Goal: Task Accomplishment & Management: Use online tool/utility

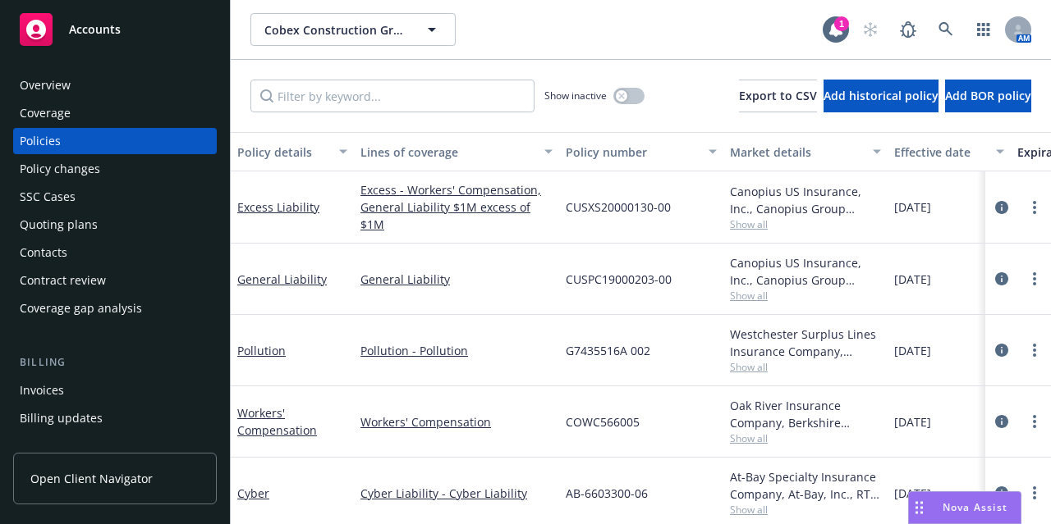
click at [154, 16] on div "Accounts" at bounding box center [115, 29] width 190 height 33
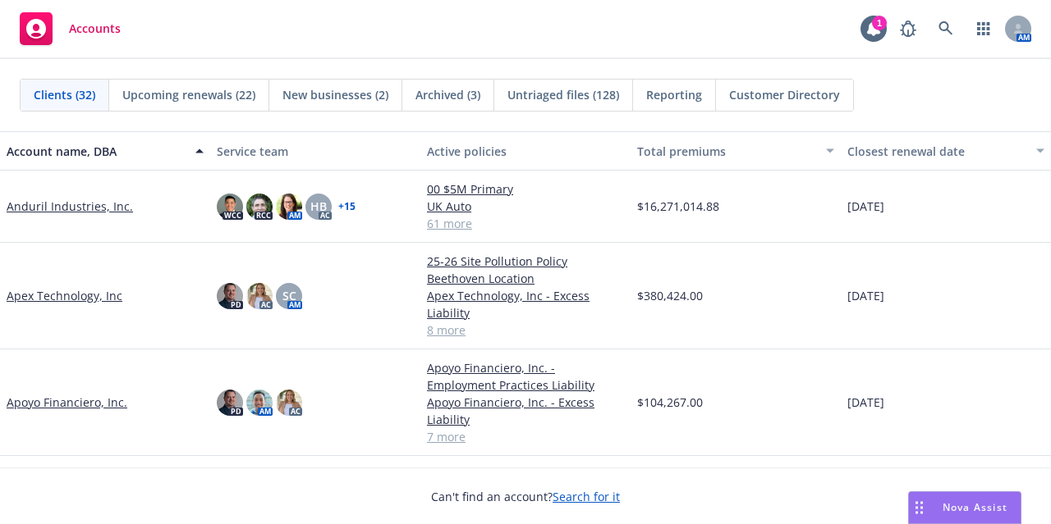
click at [54, 401] on link "Apoyo Financiero, Inc." at bounding box center [67, 402] width 121 height 17
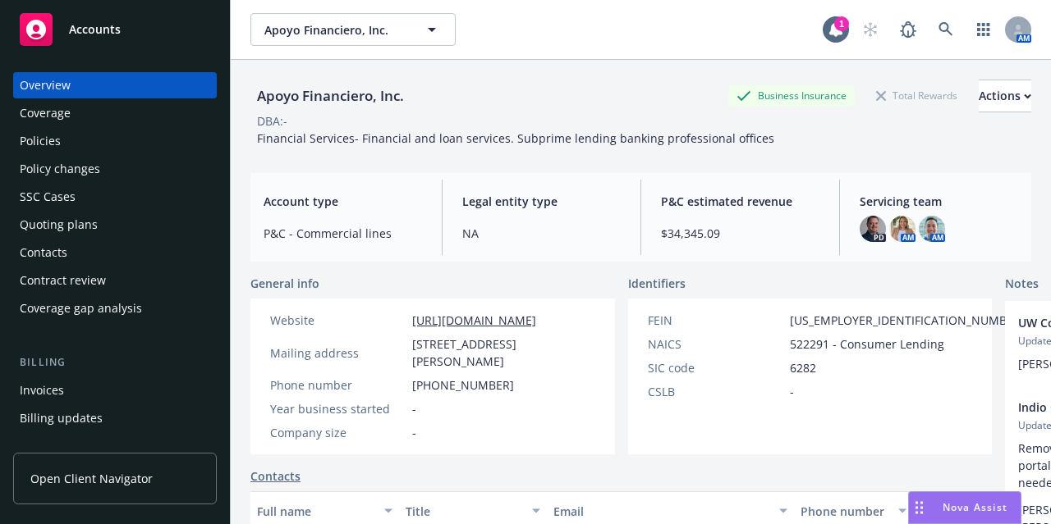
click at [149, 142] on div "Policies" at bounding box center [115, 141] width 190 height 26
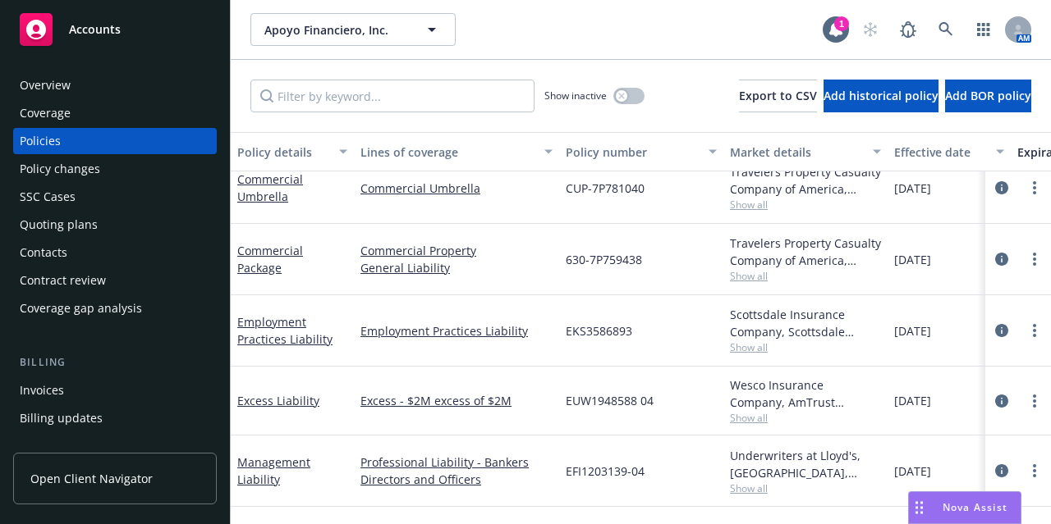
scroll to position [293, 0]
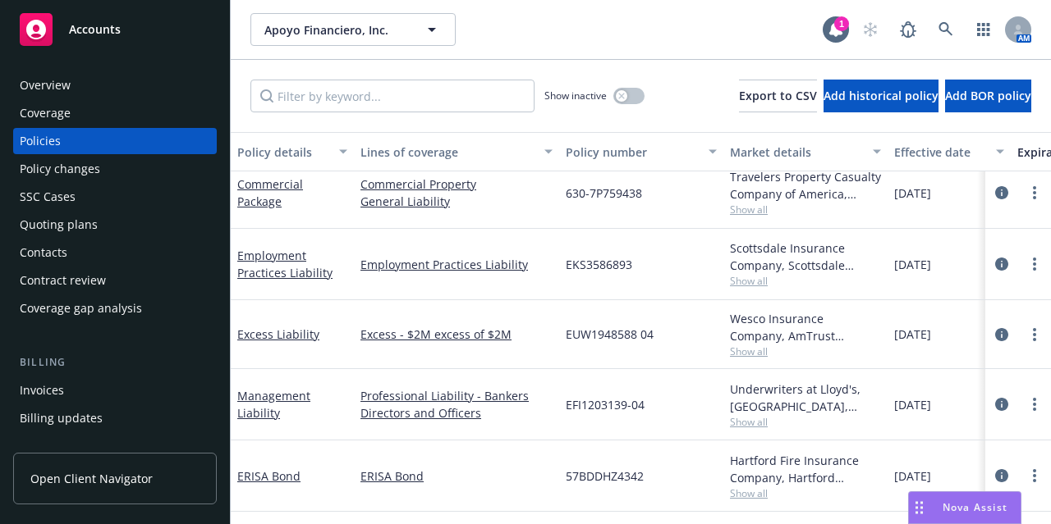
click at [63, 392] on div "Invoices" at bounding box center [115, 391] width 190 height 26
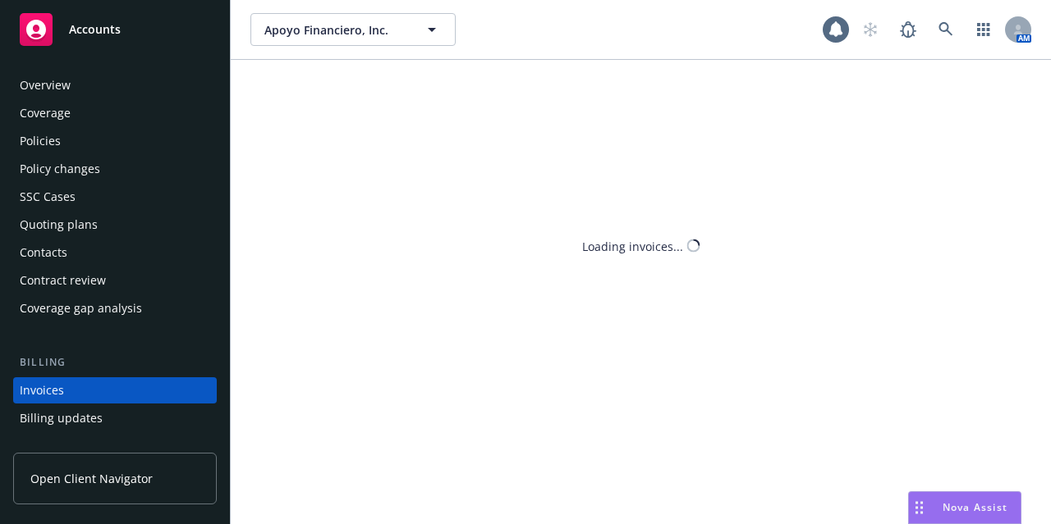
scroll to position [102, 0]
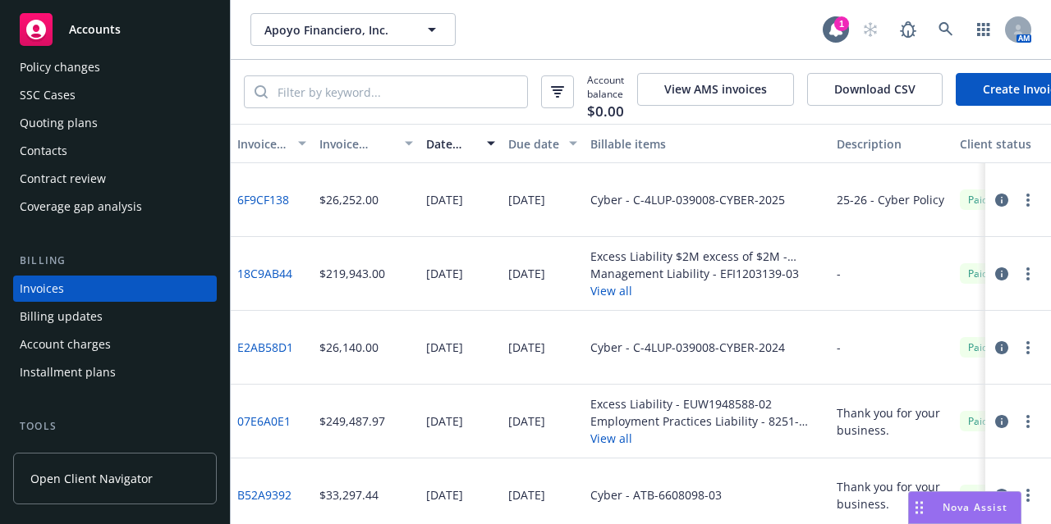
click at [991, 92] on link "Create Invoice" at bounding box center [1022, 89] width 134 height 33
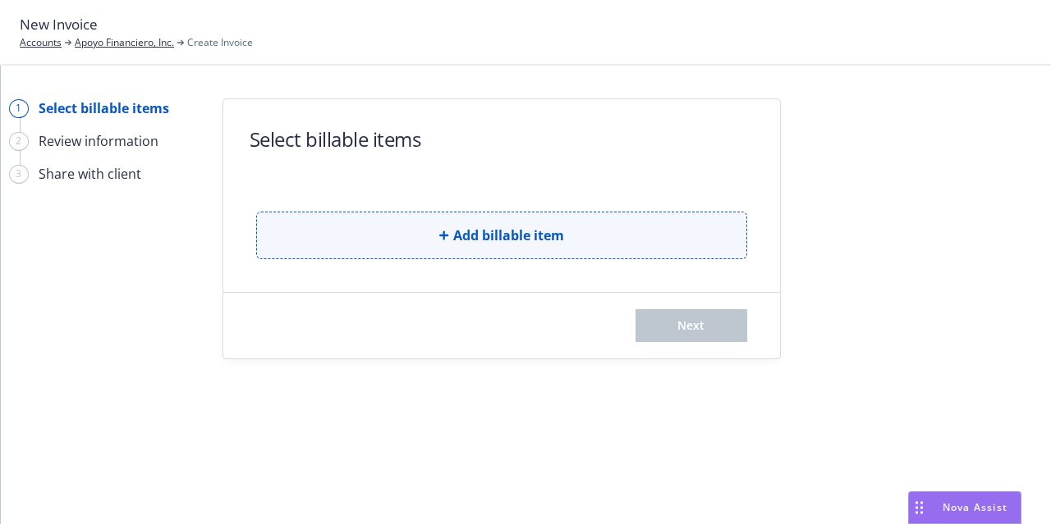
click at [482, 237] on span "Add billable item" at bounding box center [508, 236] width 111 height 20
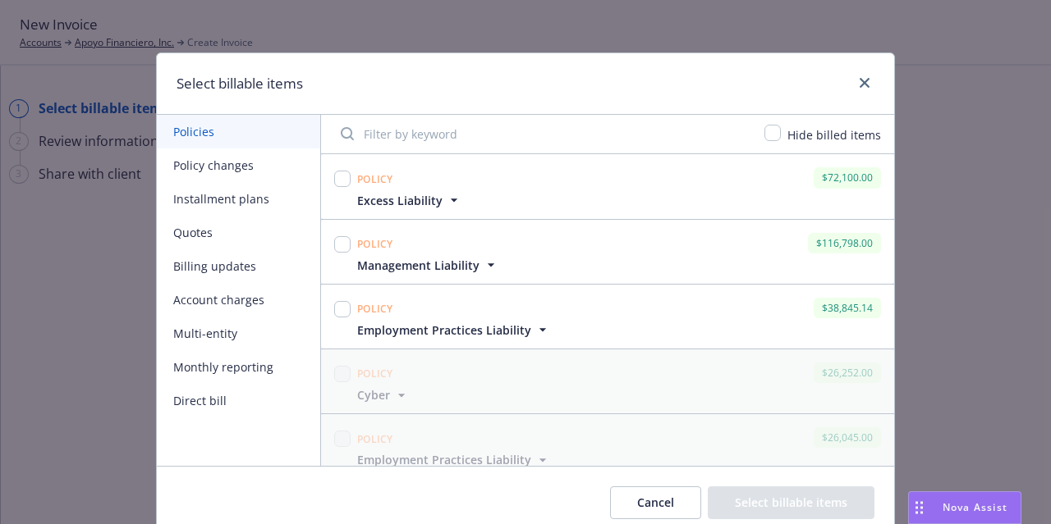
click at [446, 196] on icon "button" at bounding box center [454, 200] width 16 height 16
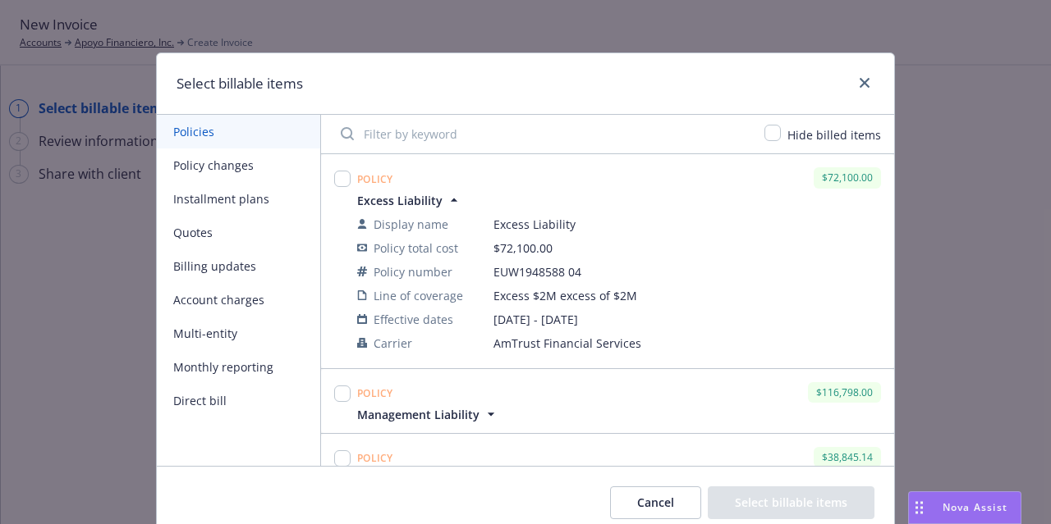
click at [446, 196] on icon "button" at bounding box center [454, 200] width 16 height 16
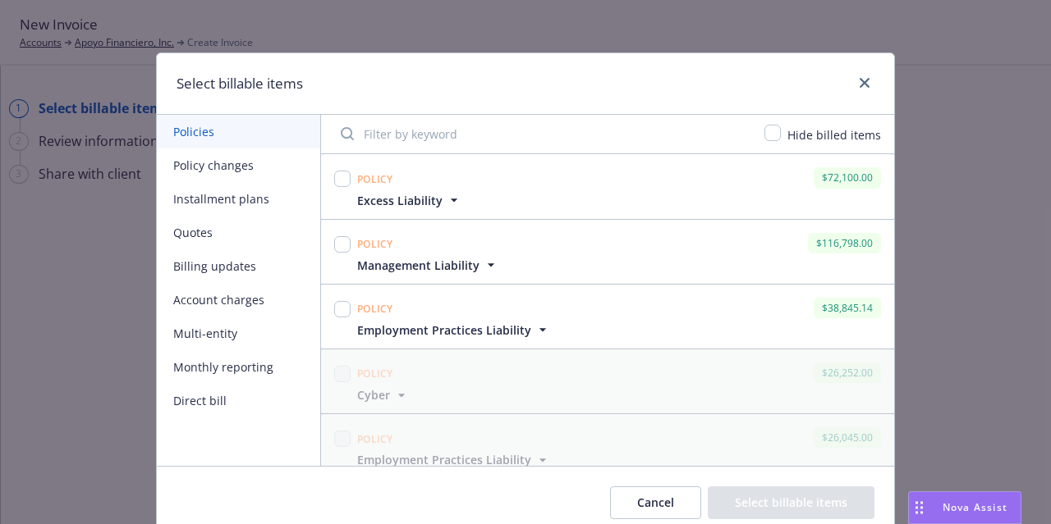
click at [444, 264] on span "Management Liability" at bounding box center [418, 265] width 122 height 17
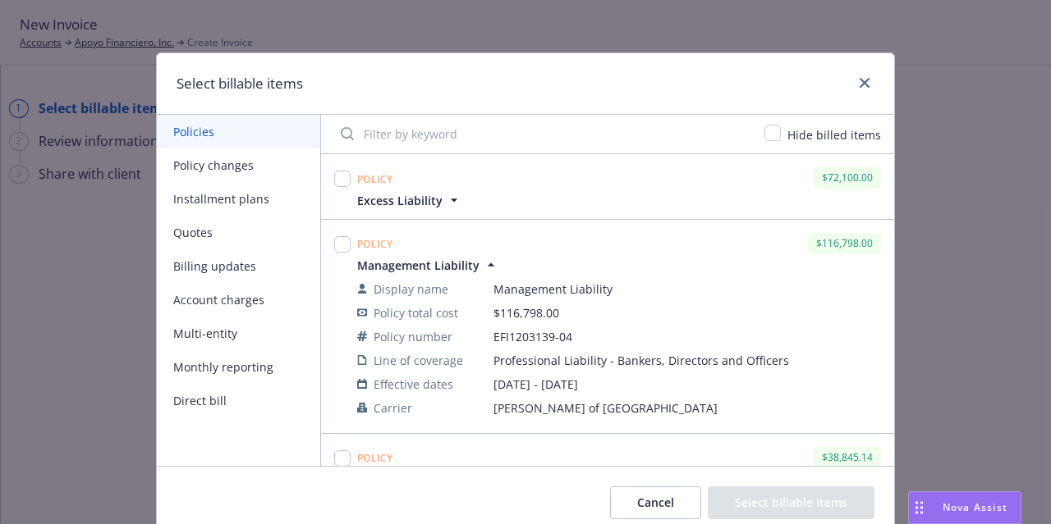
click at [444, 264] on span "Management Liability" at bounding box center [418, 265] width 122 height 17
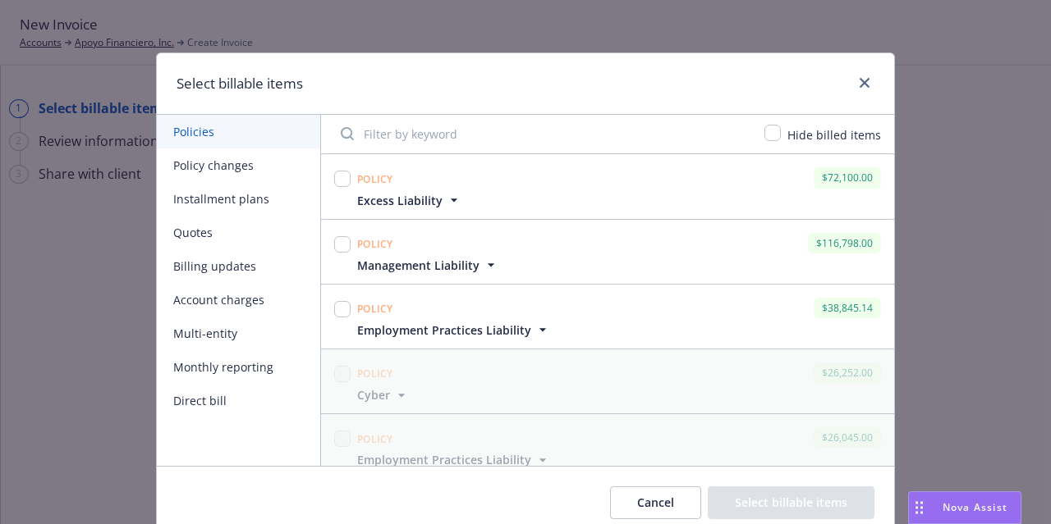
click at [444, 264] on span "Management Liability" at bounding box center [418, 265] width 122 height 17
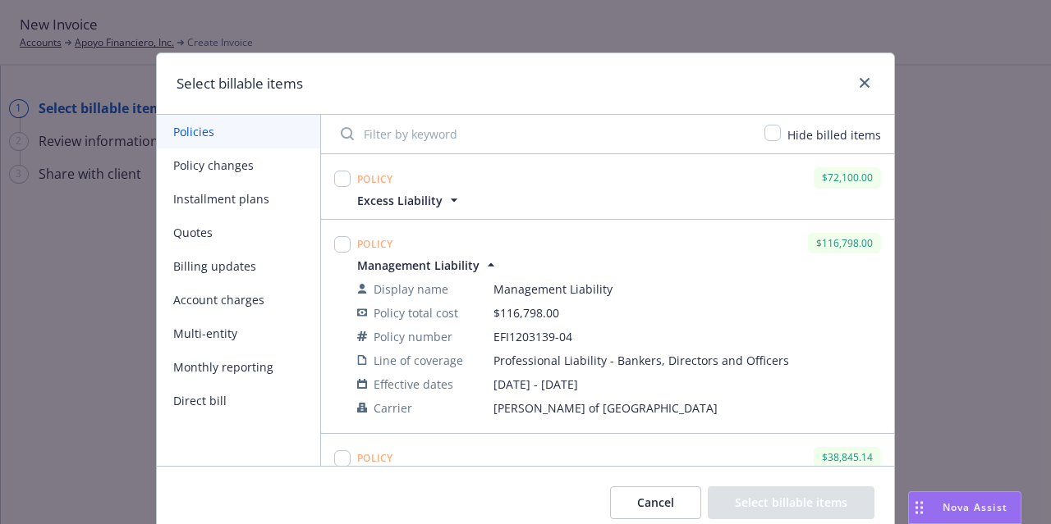
click at [444, 264] on span "Management Liability" at bounding box center [418, 265] width 122 height 17
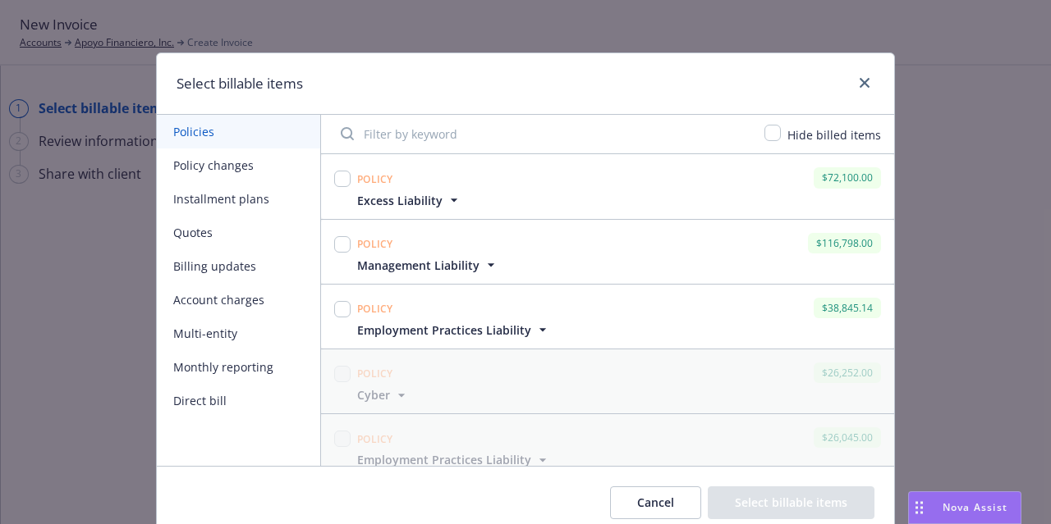
click at [461, 330] on span "Employment Practices Liability" at bounding box center [444, 330] width 174 height 17
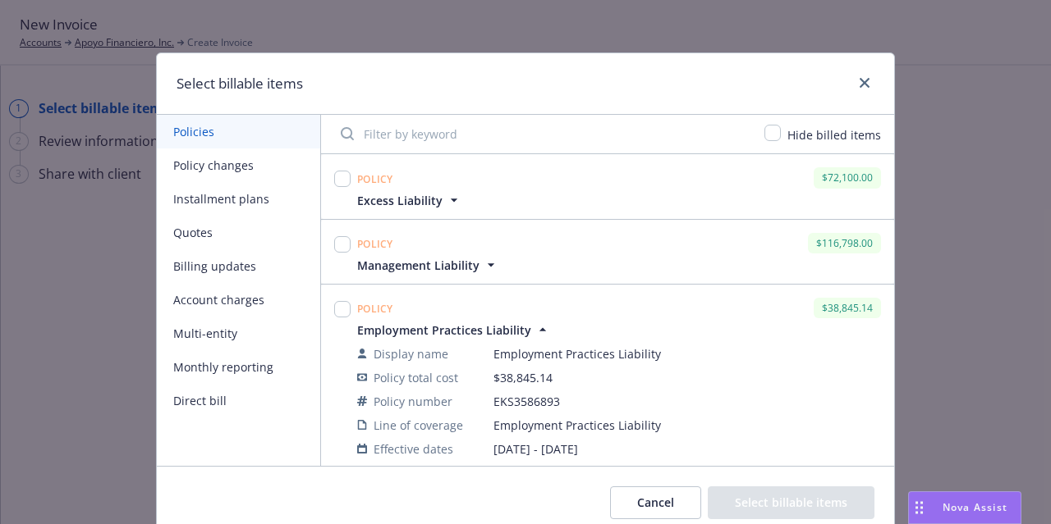
click at [461, 326] on span "Employment Practices Liability" at bounding box center [444, 330] width 174 height 17
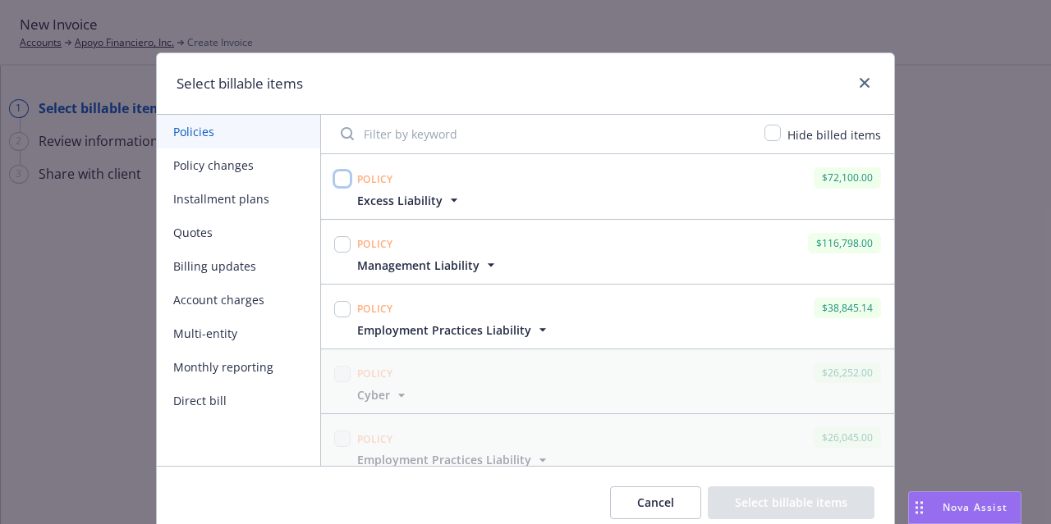
click at [337, 179] on input "checkbox" at bounding box center [342, 179] width 16 height 16
checkbox input "true"
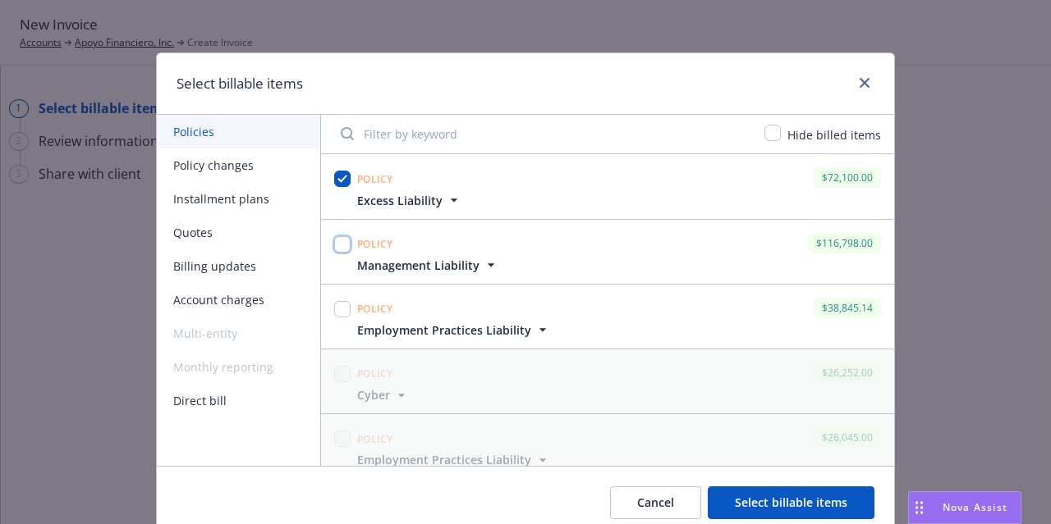
click at [336, 242] on input "checkbox" at bounding box center [342, 244] width 16 height 16
checkbox input "true"
click at [334, 308] on input "checkbox" at bounding box center [342, 309] width 16 height 16
checkbox input "true"
click at [786, 499] on button "Select billable items" at bounding box center [790, 503] width 167 height 33
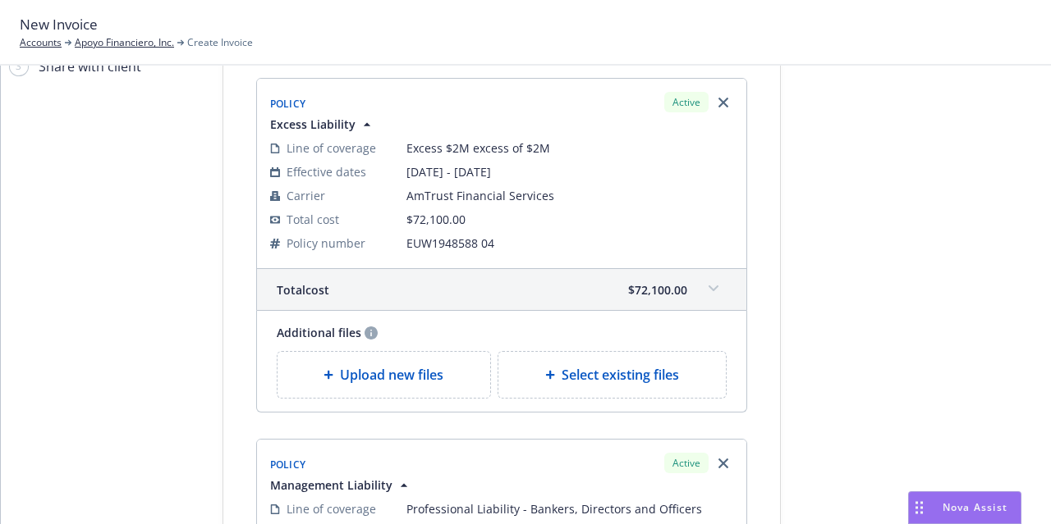
scroll to position [107, 0]
click at [391, 364] on div "Upload new files" at bounding box center [383, 376] width 213 height 46
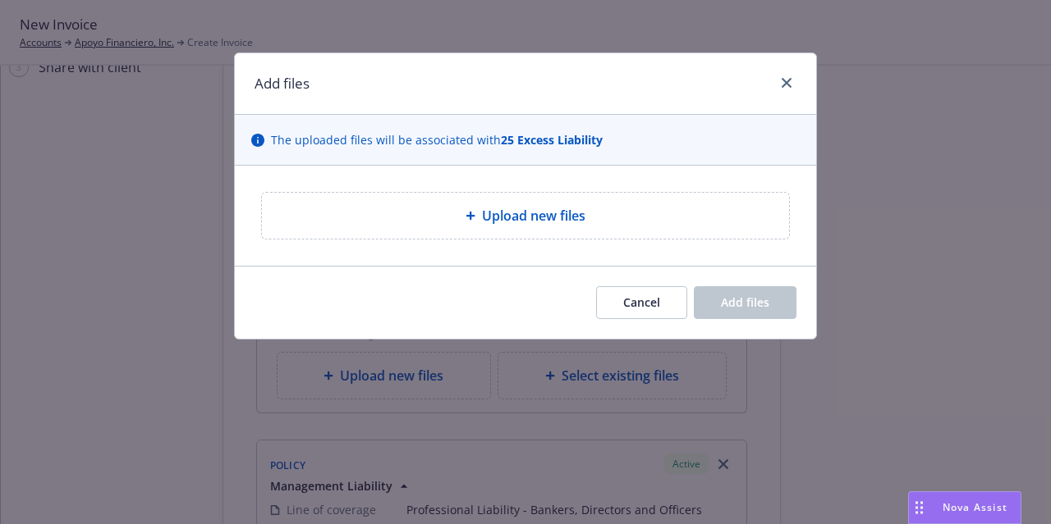
click at [525, 222] on span "Upload new files" at bounding box center [533, 216] width 103 height 20
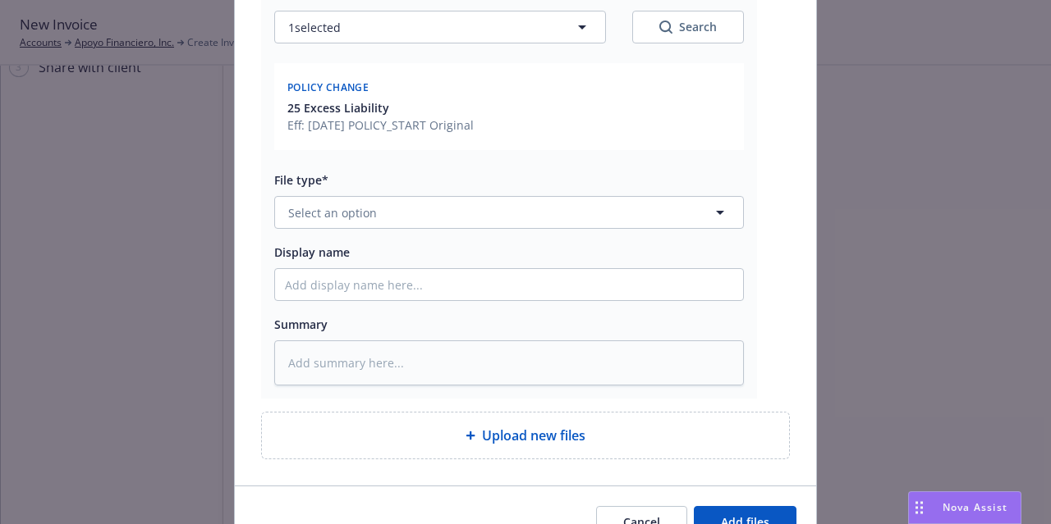
scroll to position [266, 0]
click at [445, 431] on div "Upload new files" at bounding box center [525, 435] width 501 height 20
type textarea "x"
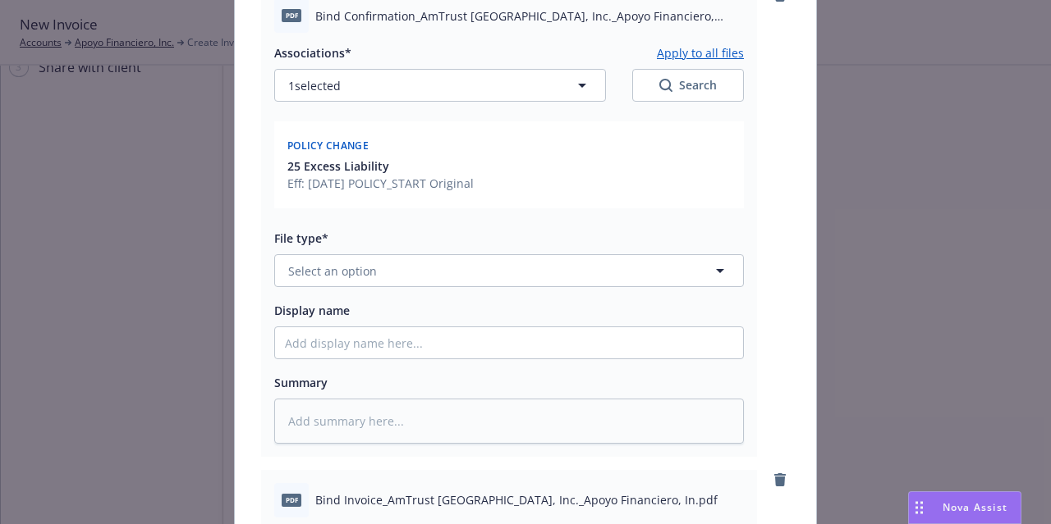
scroll to position [208, 0]
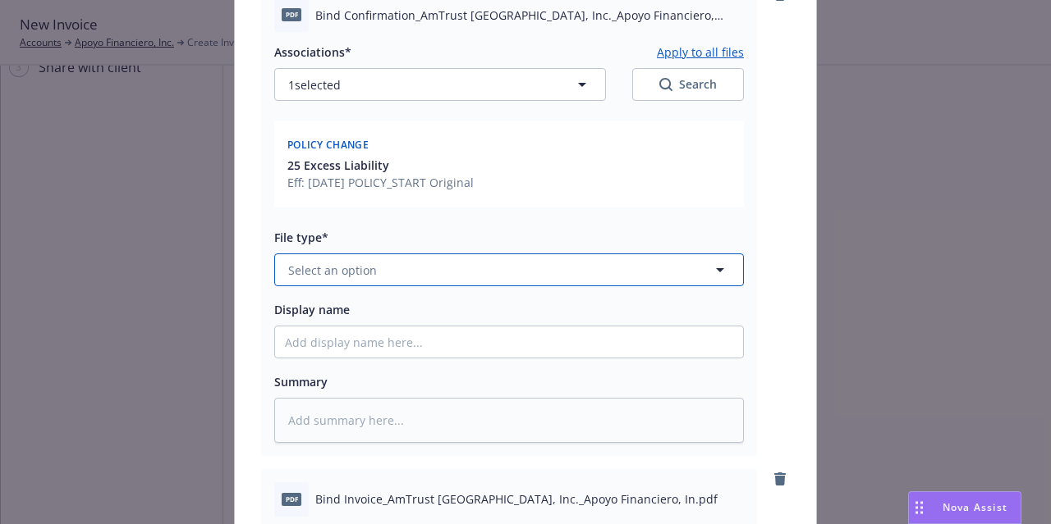
click at [616, 273] on button "Select an option" at bounding box center [508, 270] width 469 height 33
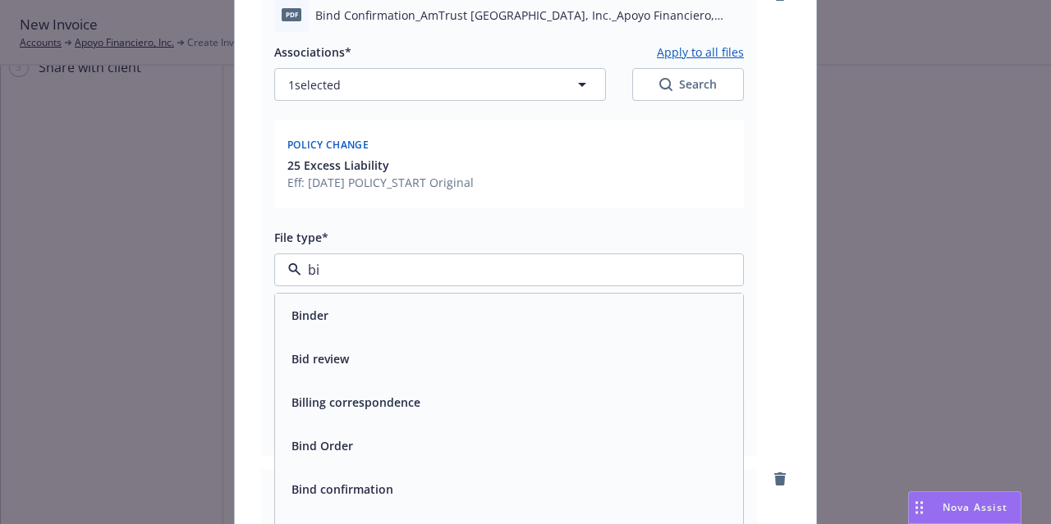
type input "bin"
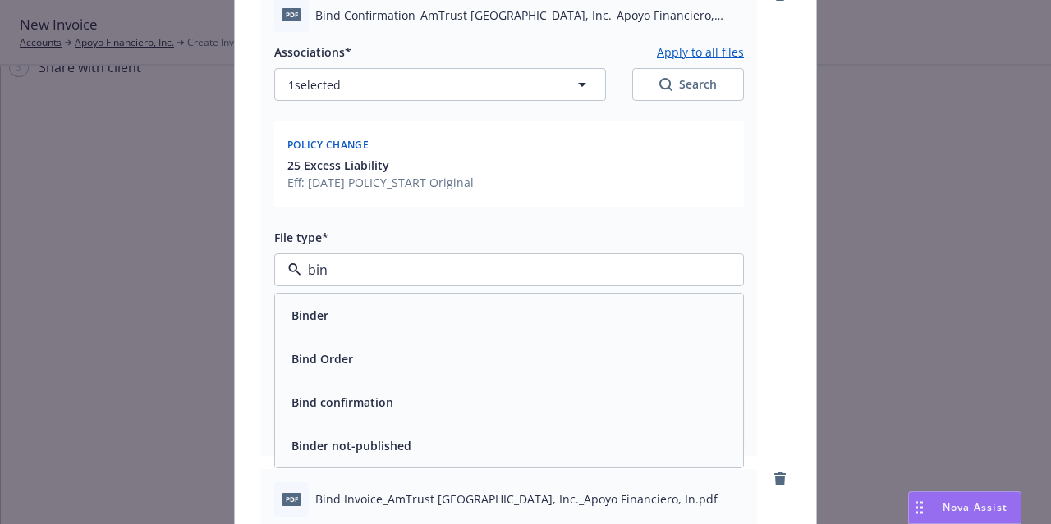
click at [598, 300] on div "Binder" at bounding box center [509, 316] width 468 height 44
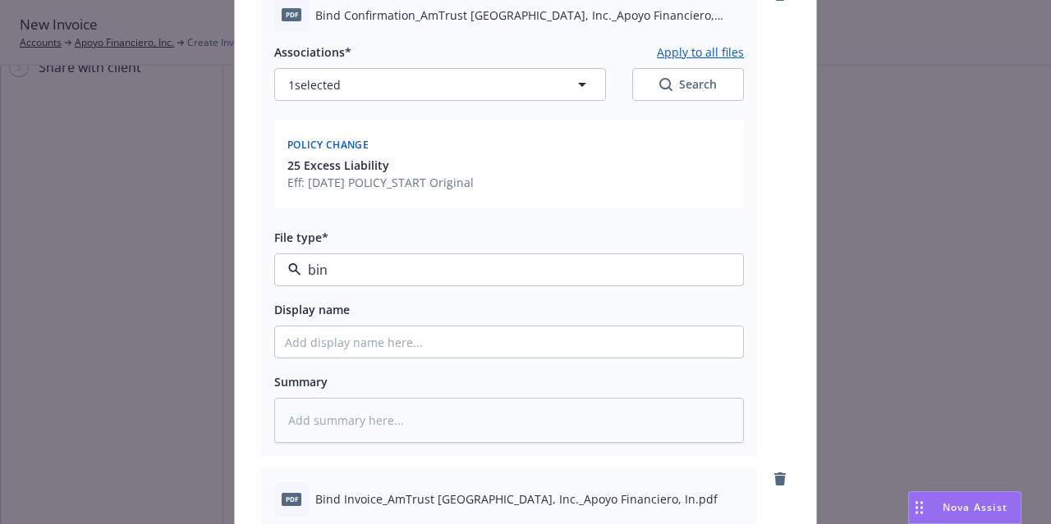
type textarea "x"
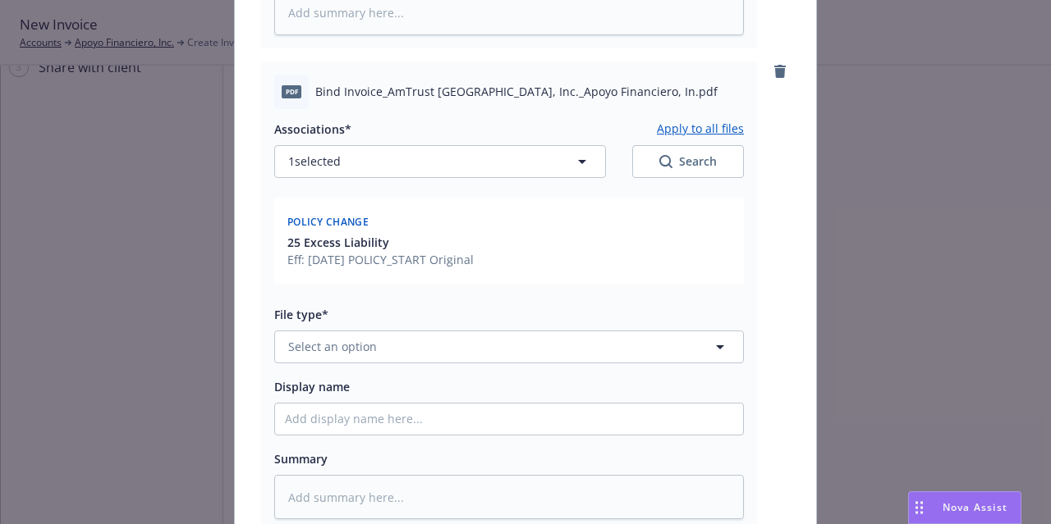
scroll to position [615, 0]
click at [537, 348] on button "Select an option" at bounding box center [508, 348] width 469 height 33
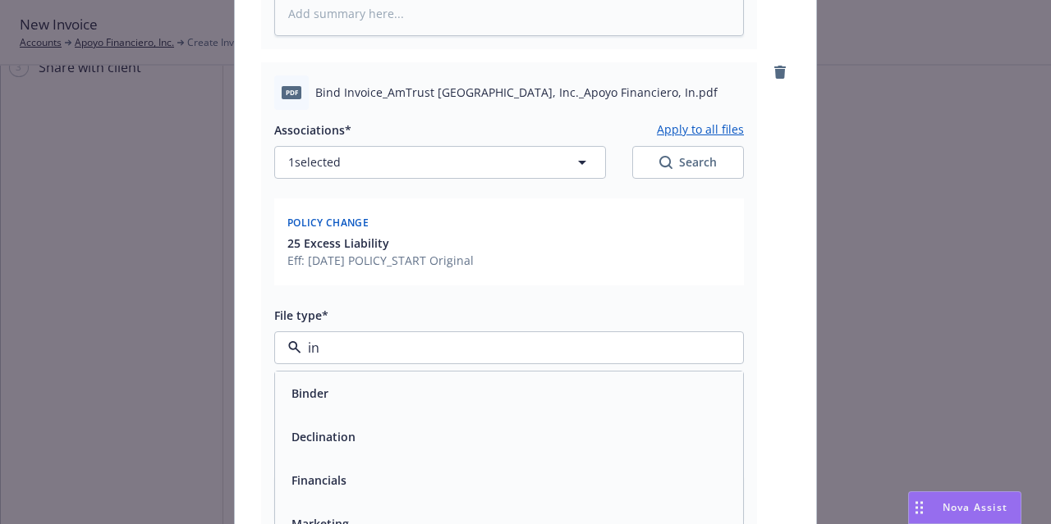
type input "inv"
click at [523, 434] on div "Invoice - Third Party" at bounding box center [509, 437] width 448 height 24
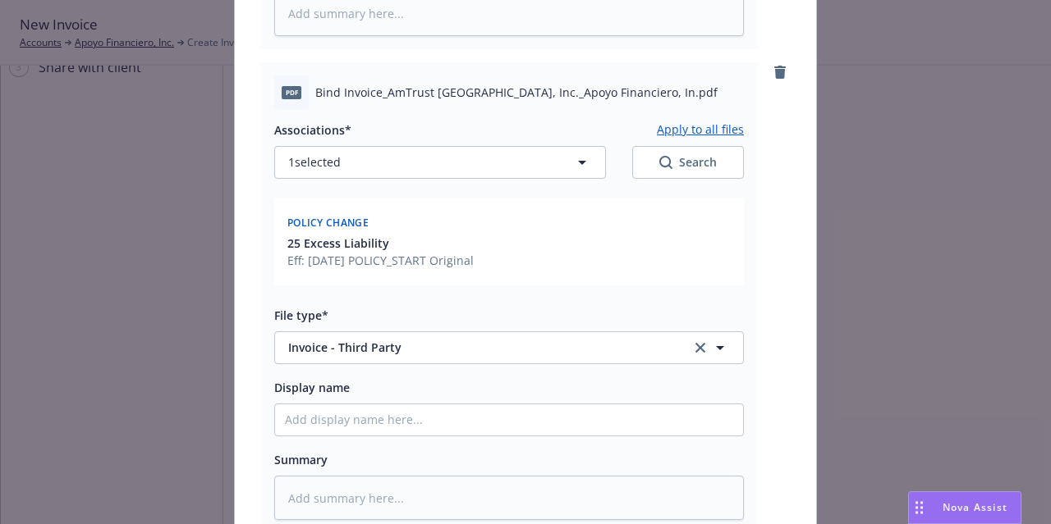
scroll to position [835, 0]
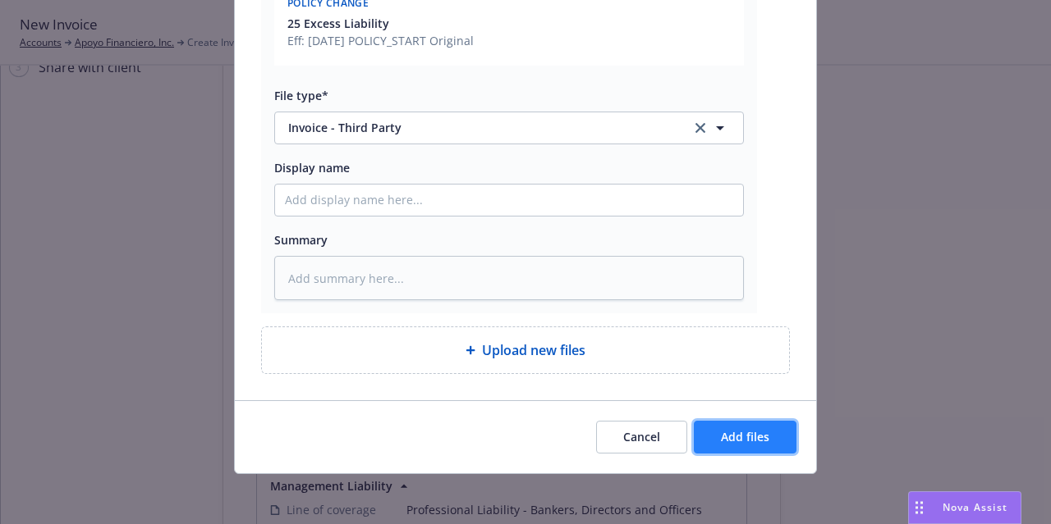
click at [762, 438] on span "Add files" at bounding box center [745, 437] width 48 height 16
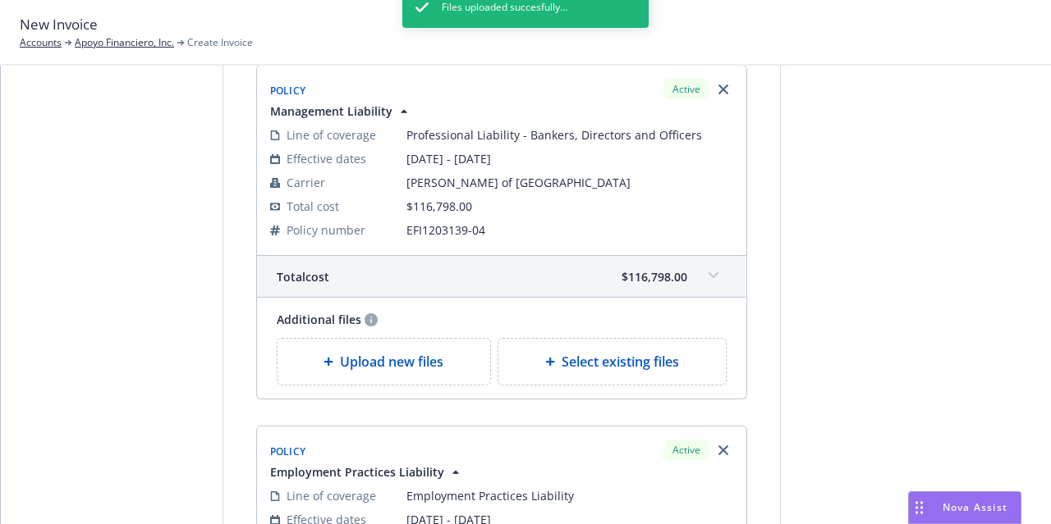
scroll to position [570, 0]
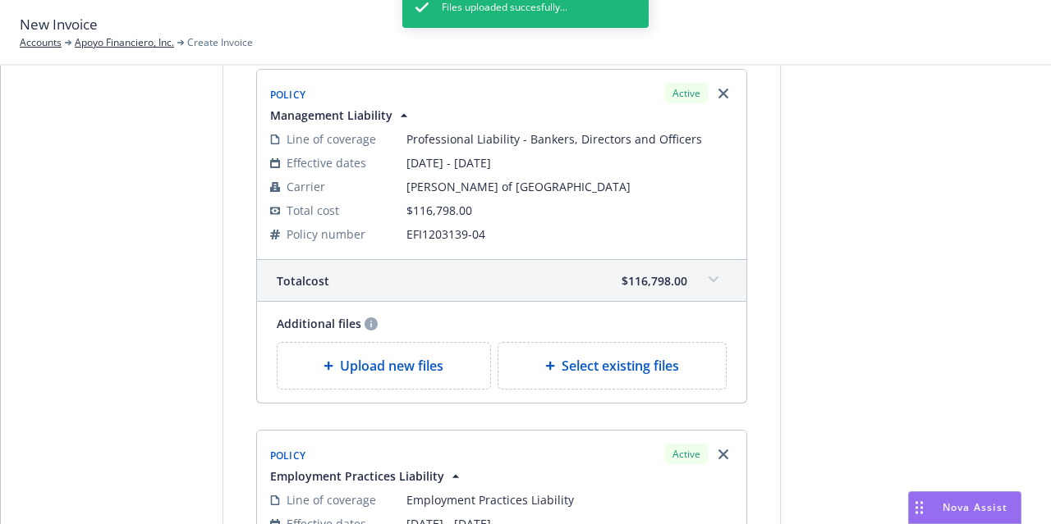
click at [394, 362] on span "Upload new files" at bounding box center [391, 366] width 103 height 20
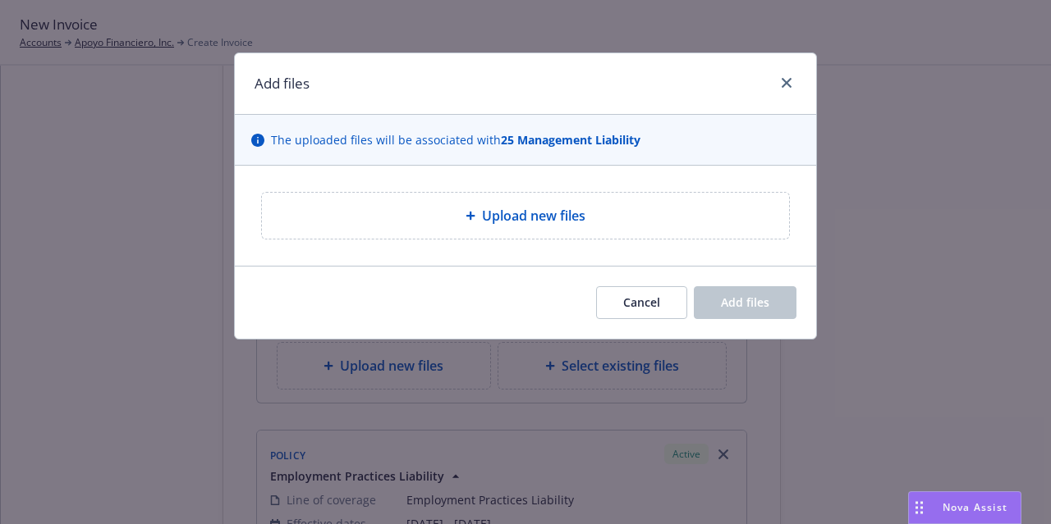
click at [514, 214] on span "Upload new files" at bounding box center [533, 216] width 103 height 20
click at [540, 221] on span "Upload new files" at bounding box center [533, 216] width 103 height 20
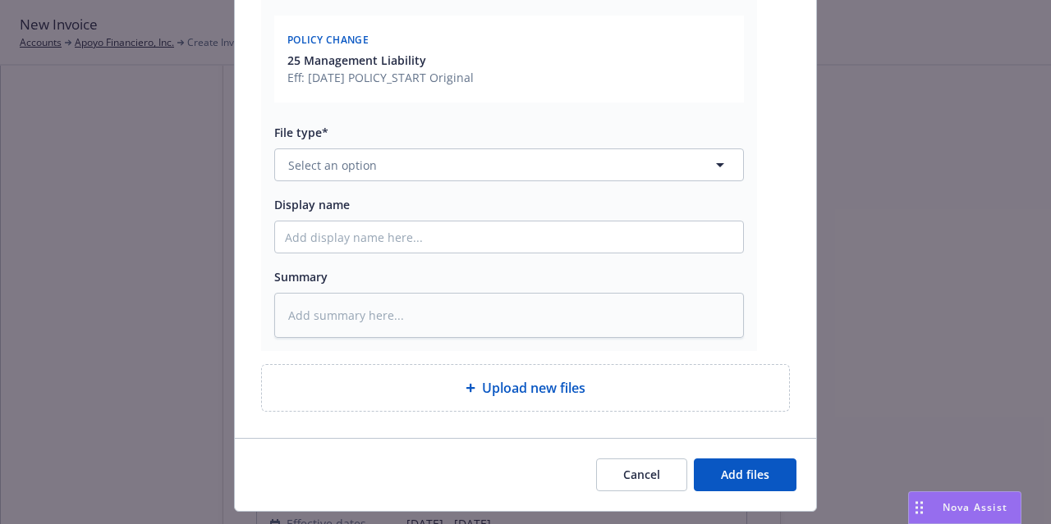
scroll to position [314, 0]
click at [412, 382] on div "Upload new files" at bounding box center [525, 388] width 501 height 20
type textarea "x"
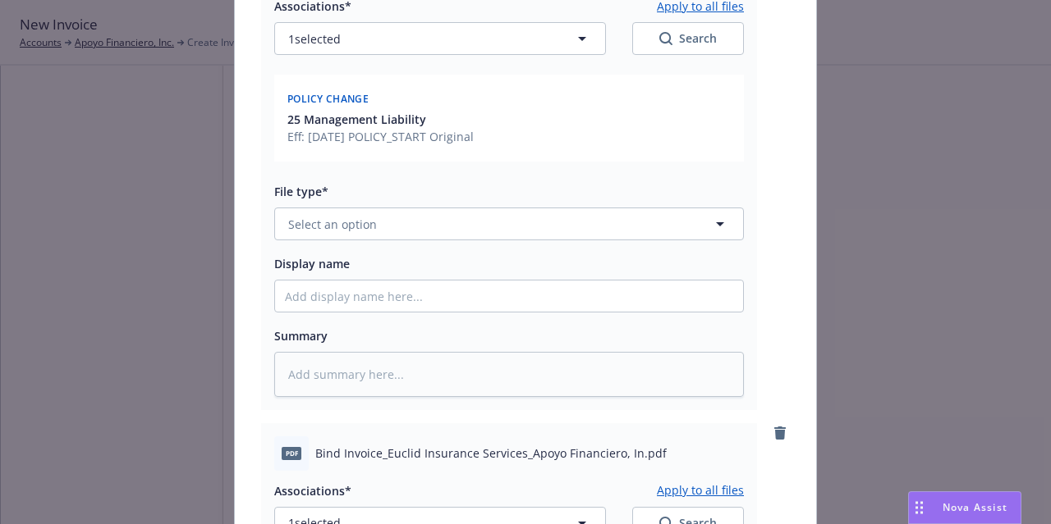
scroll to position [253, 0]
click at [532, 219] on button "Select an option" at bounding box center [508, 224] width 469 height 33
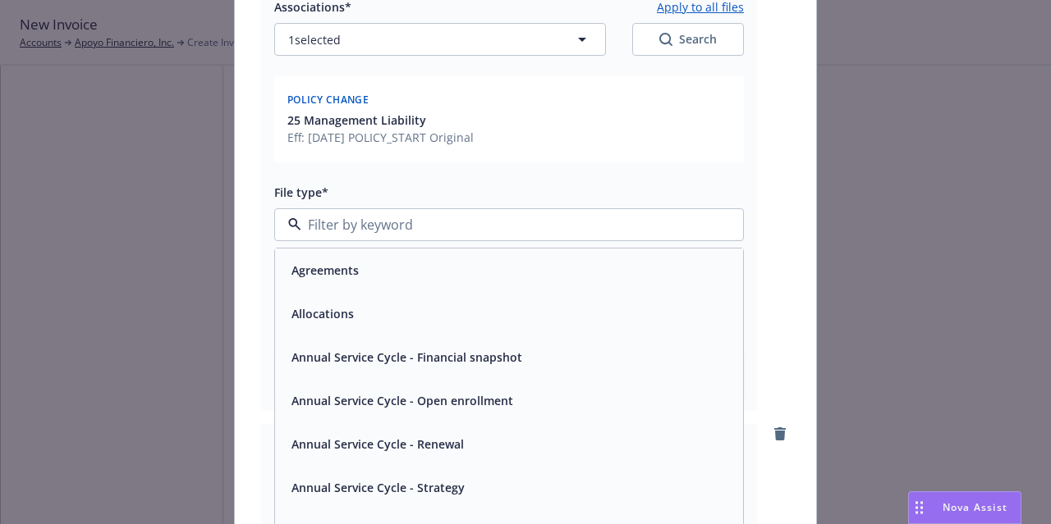
type input "n"
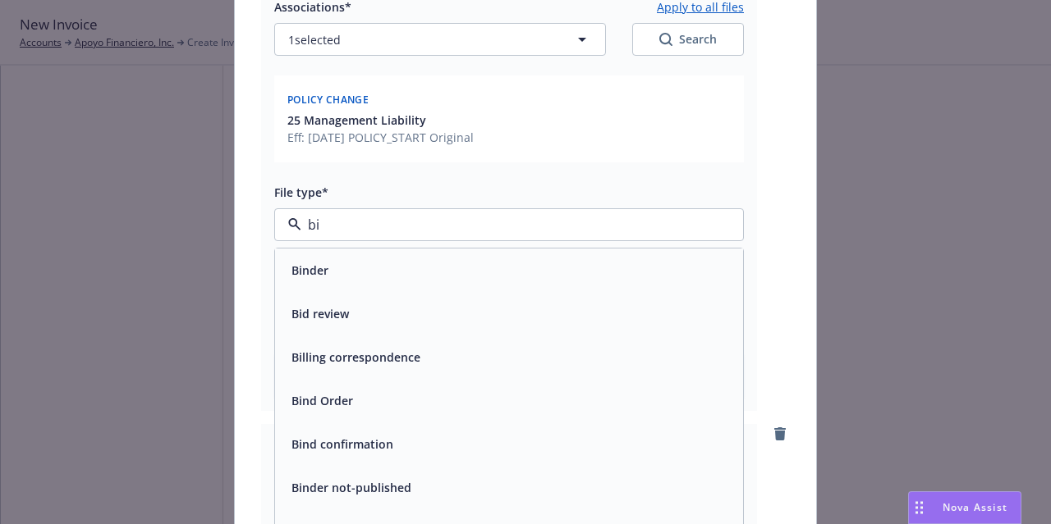
type input "bin"
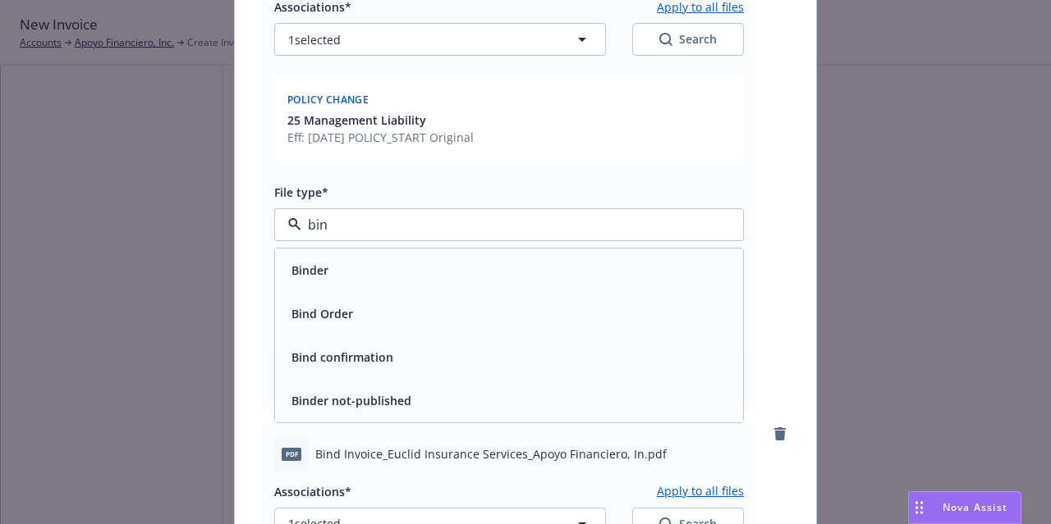
click at [501, 275] on div "Binder" at bounding box center [509, 271] width 448 height 24
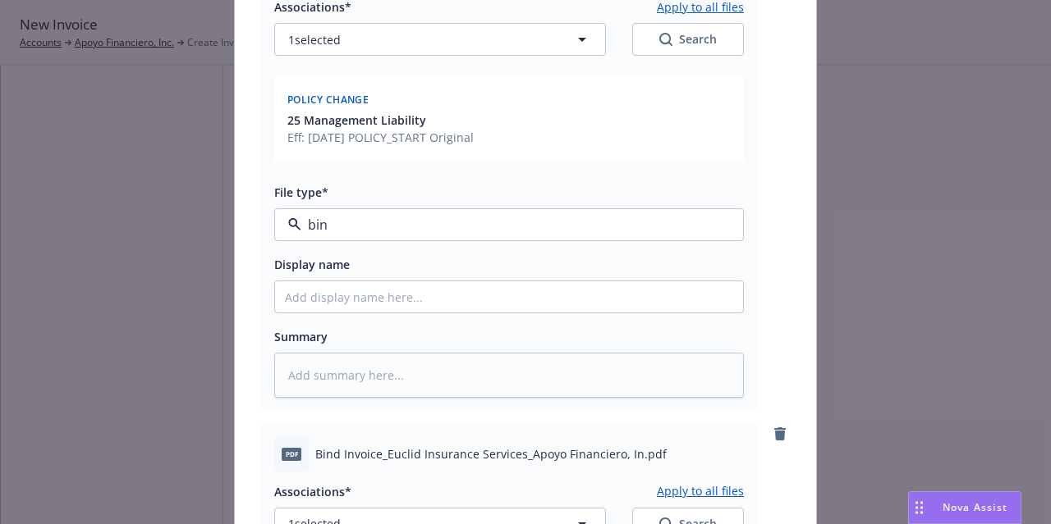
type textarea "x"
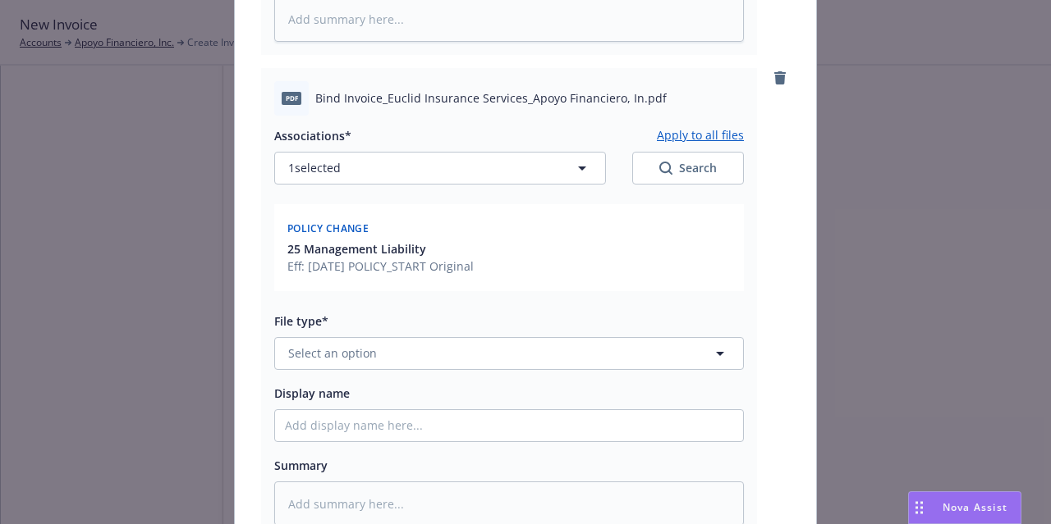
scroll to position [611, 0]
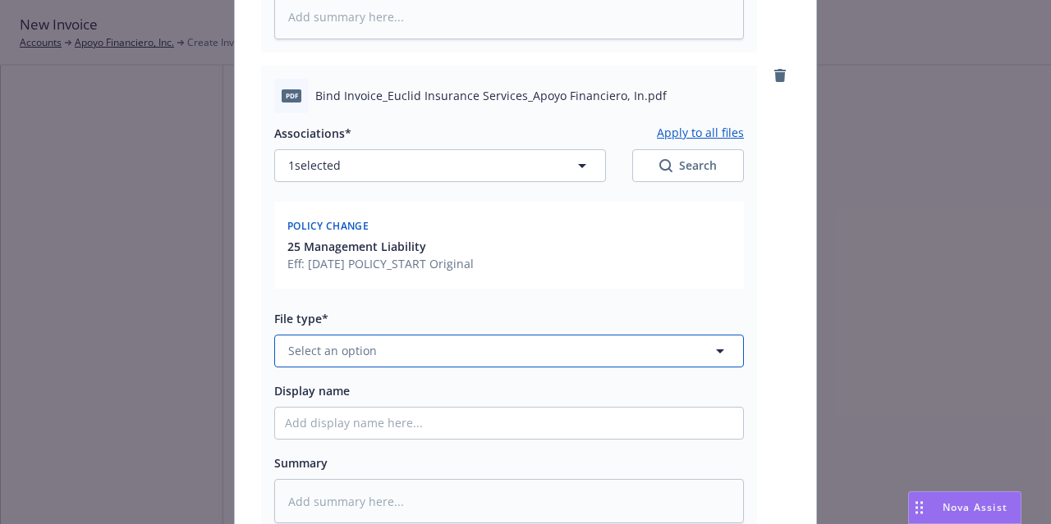
click at [378, 359] on button "Select an option" at bounding box center [508, 351] width 469 height 33
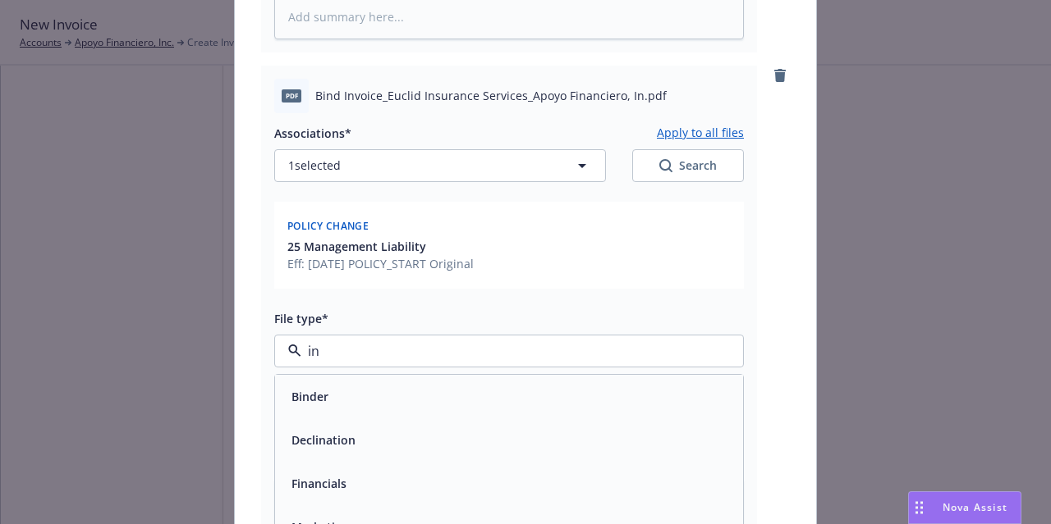
type input "inv"
click at [378, 454] on div "Invoice - Third Party" at bounding box center [509, 441] width 468 height 44
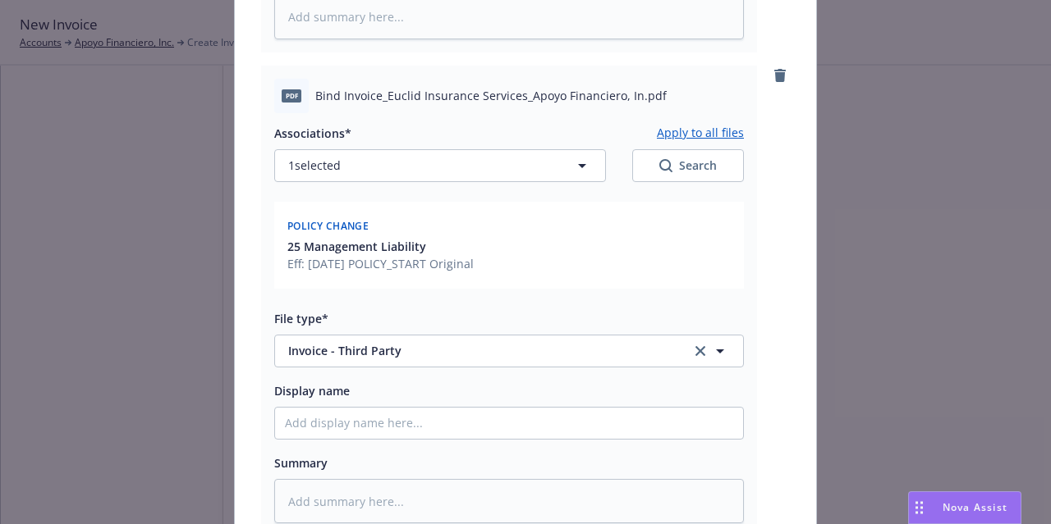
scroll to position [835, 0]
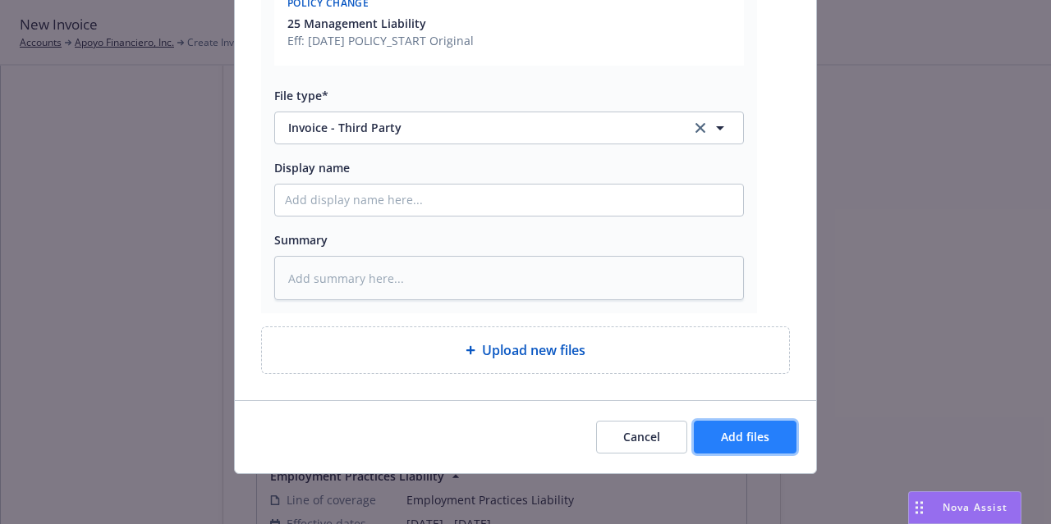
click at [740, 430] on span "Add files" at bounding box center [745, 437] width 48 height 16
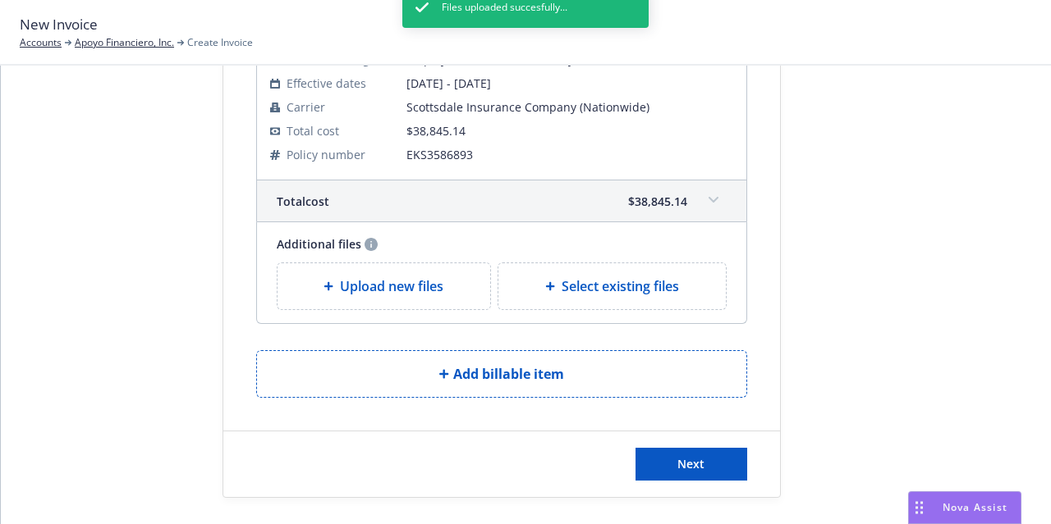
scroll to position [1101, 0]
click at [424, 288] on div "Files uploaded succesfully..." at bounding box center [525, 249] width 246 height 524
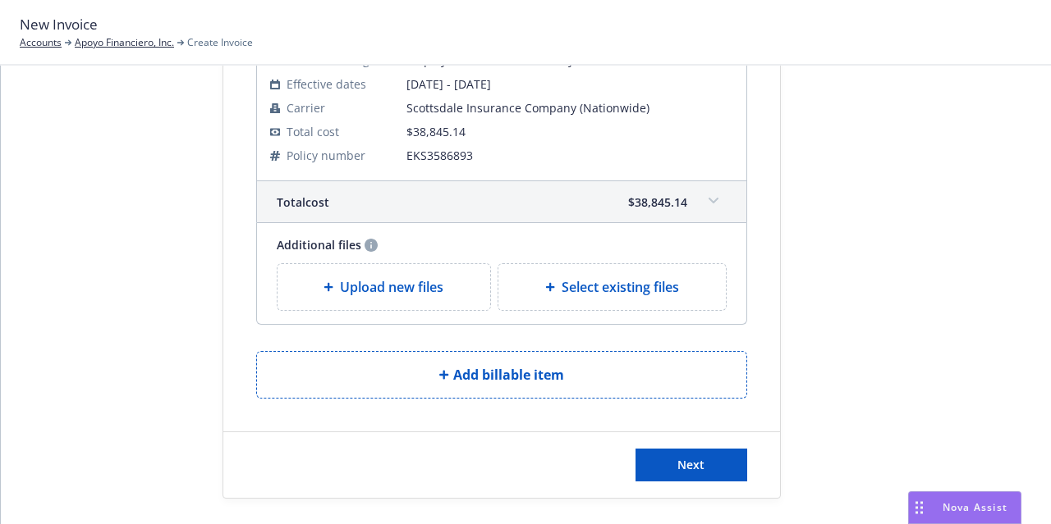
click at [390, 291] on span "Upload new files" at bounding box center [391, 287] width 103 height 20
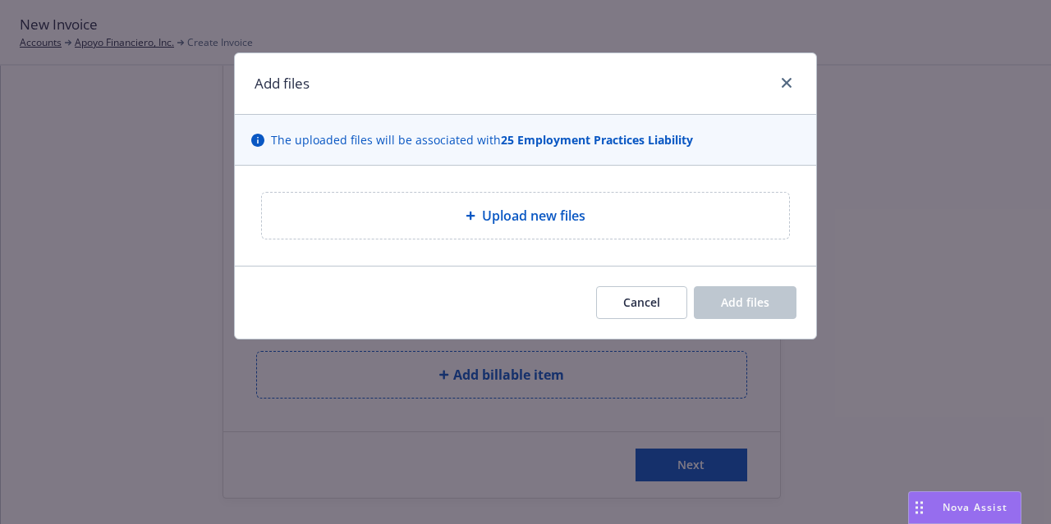
click at [419, 196] on div "Upload new files" at bounding box center [525, 216] width 527 height 46
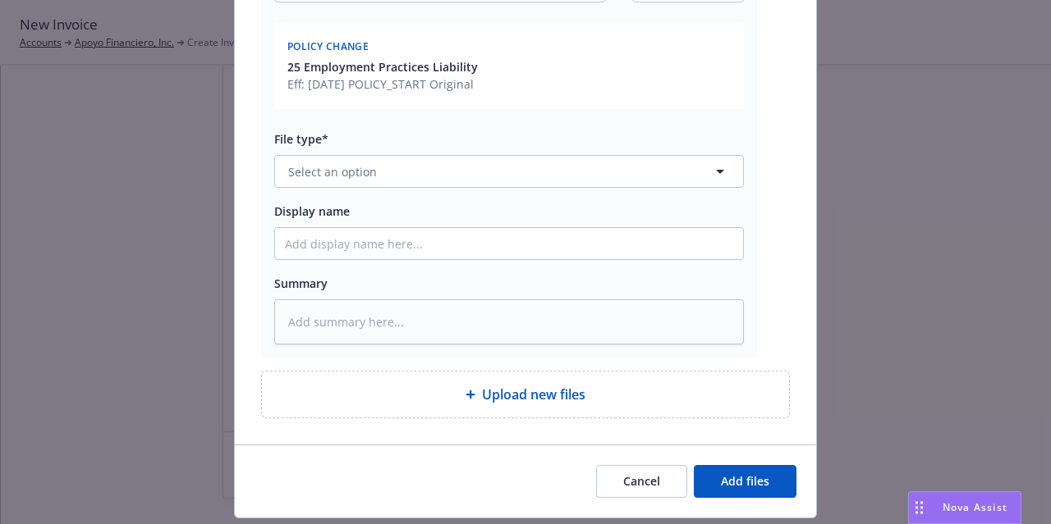
scroll to position [305, 0]
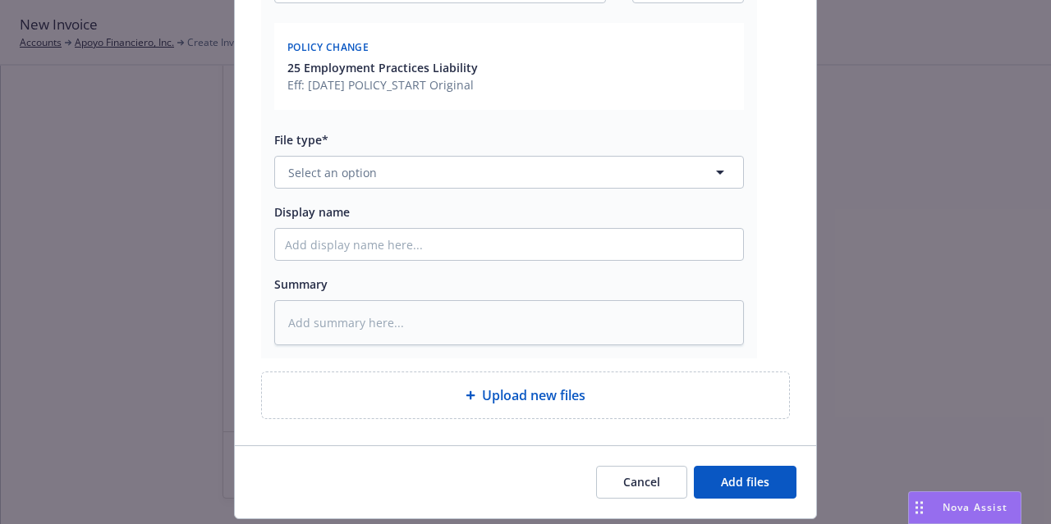
click at [436, 405] on div "Upload new files" at bounding box center [525, 396] width 527 height 46
type textarea "x"
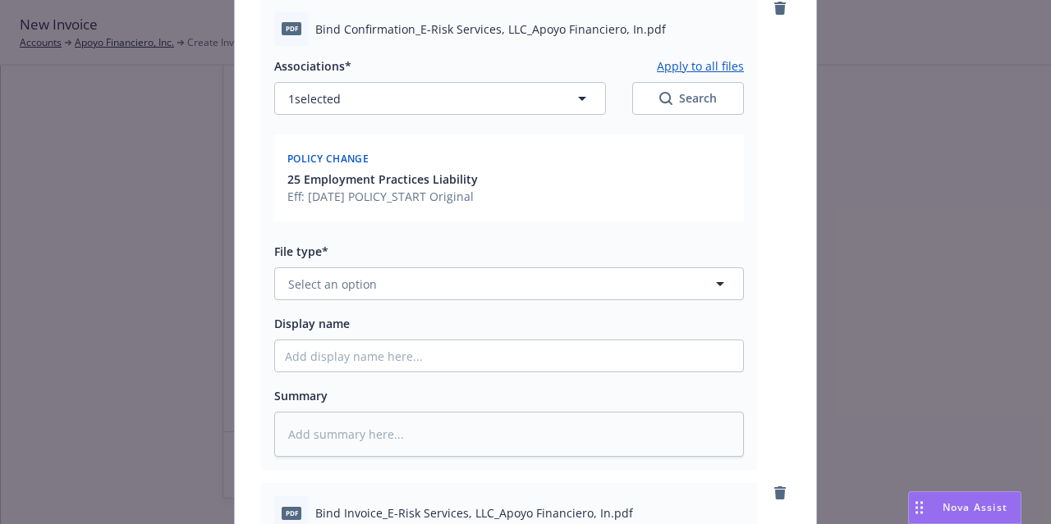
scroll to position [193, 0]
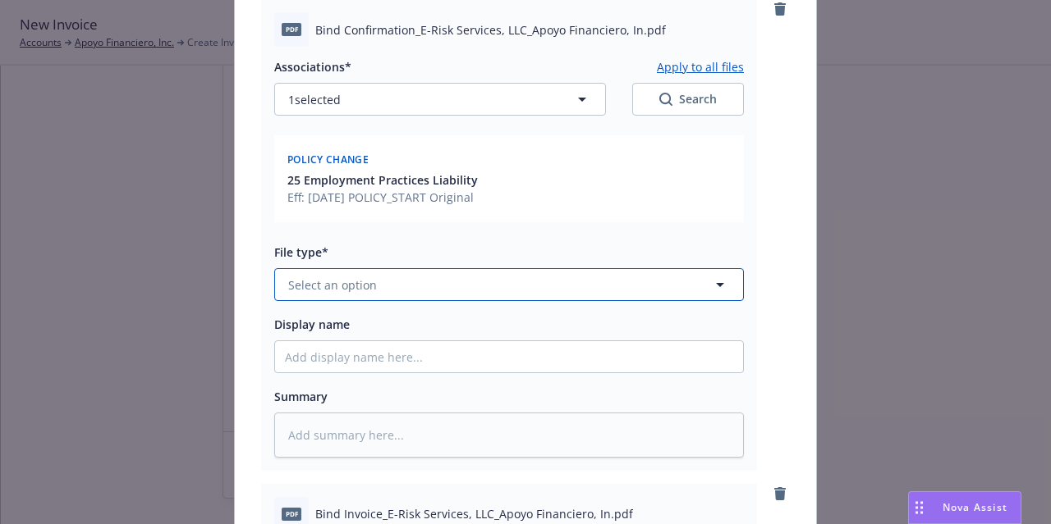
click at [552, 280] on button "Select an option" at bounding box center [508, 284] width 469 height 33
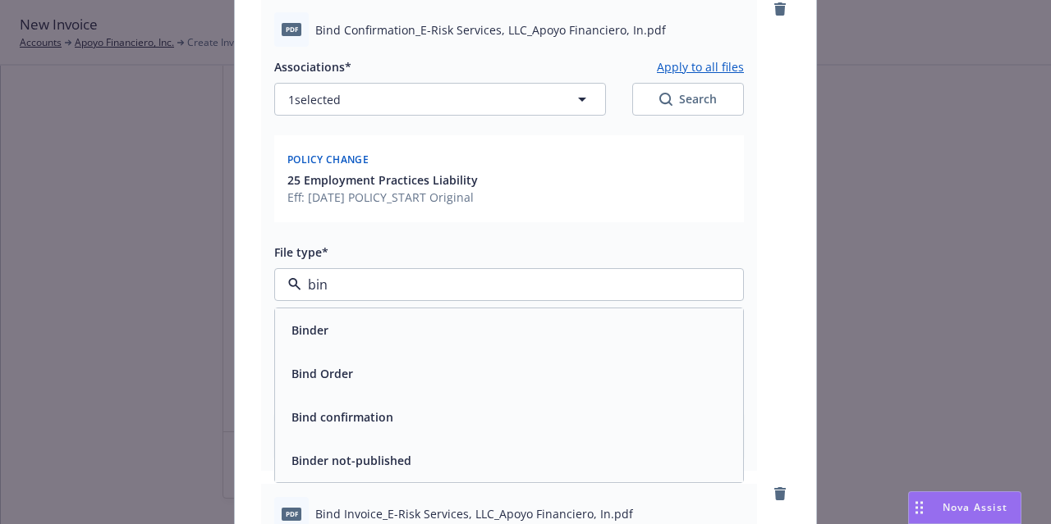
type input "bind"
click at [535, 318] on div "Binder" at bounding box center [509, 330] width 448 height 24
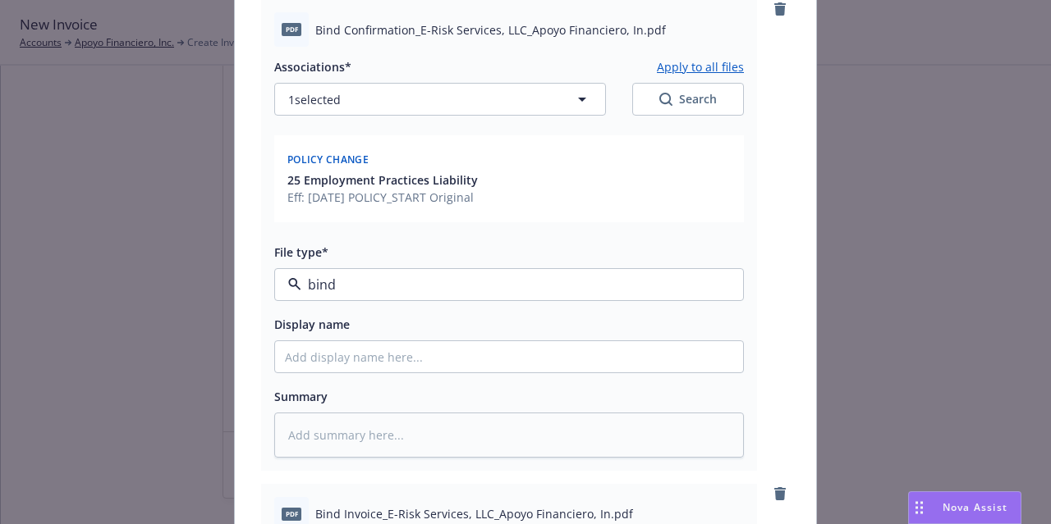
type textarea "x"
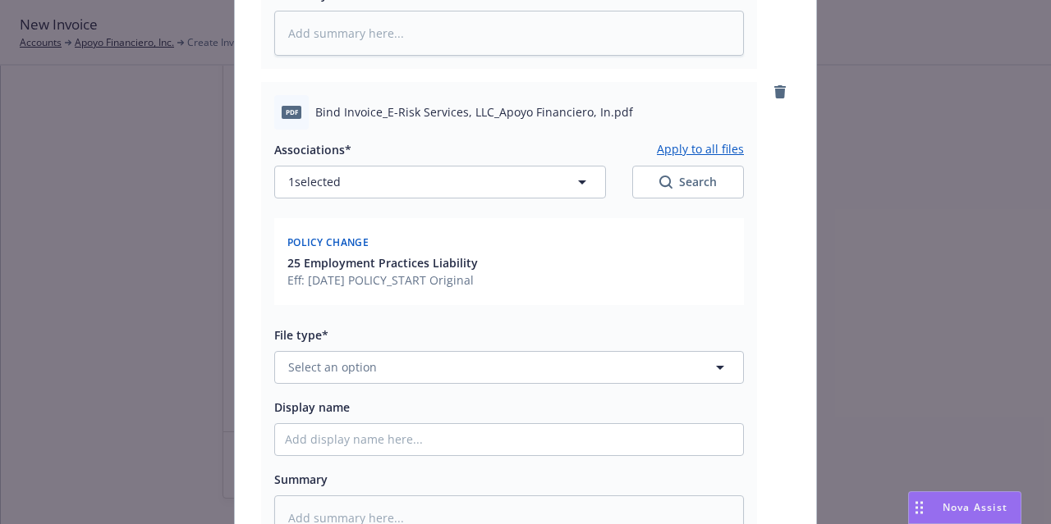
scroll to position [595, 0]
click at [597, 376] on button "Select an option" at bounding box center [508, 367] width 469 height 33
type input "inv"
click at [578, 436] on div "Invoice - Third Party" at bounding box center [509, 457] width 468 height 44
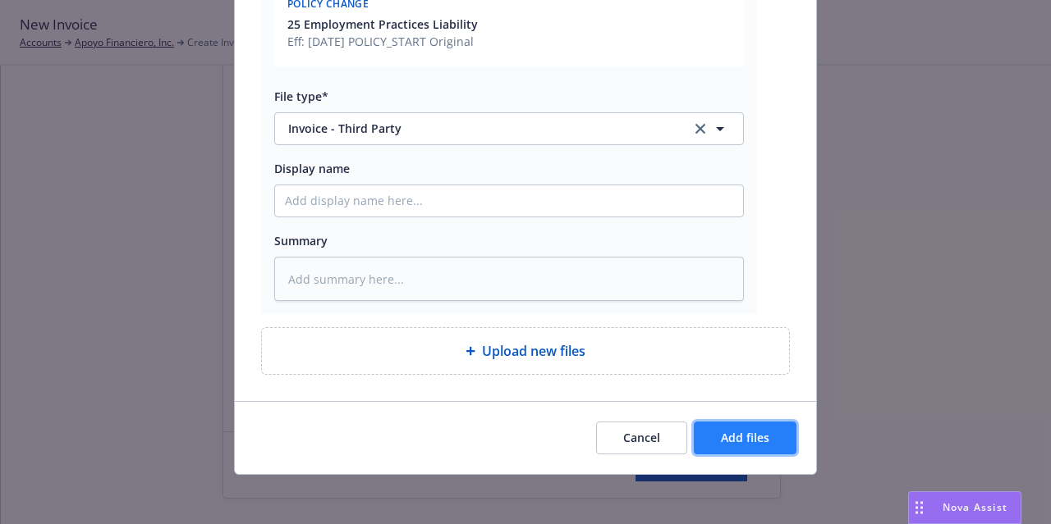
click at [736, 440] on span "Add files" at bounding box center [745, 438] width 48 height 16
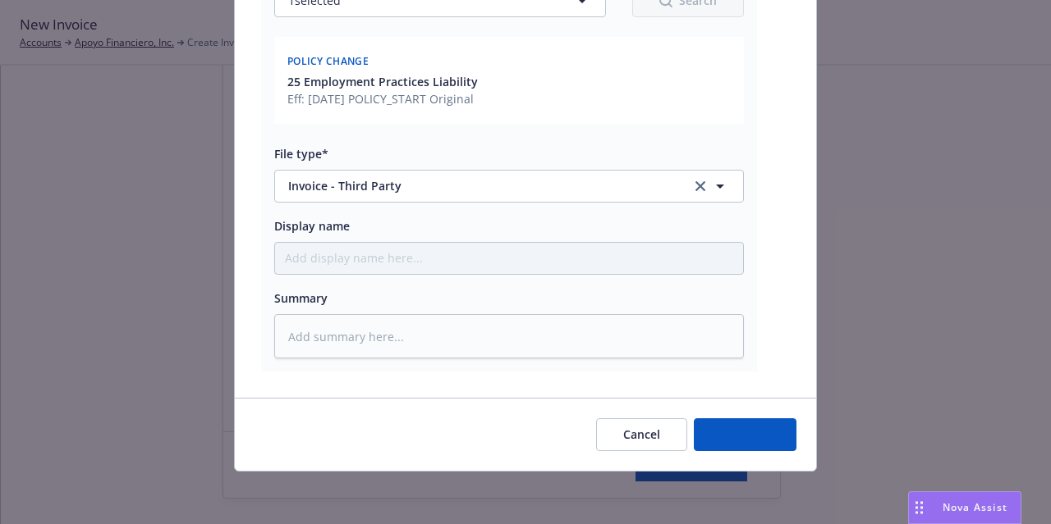
scroll to position [775, 0]
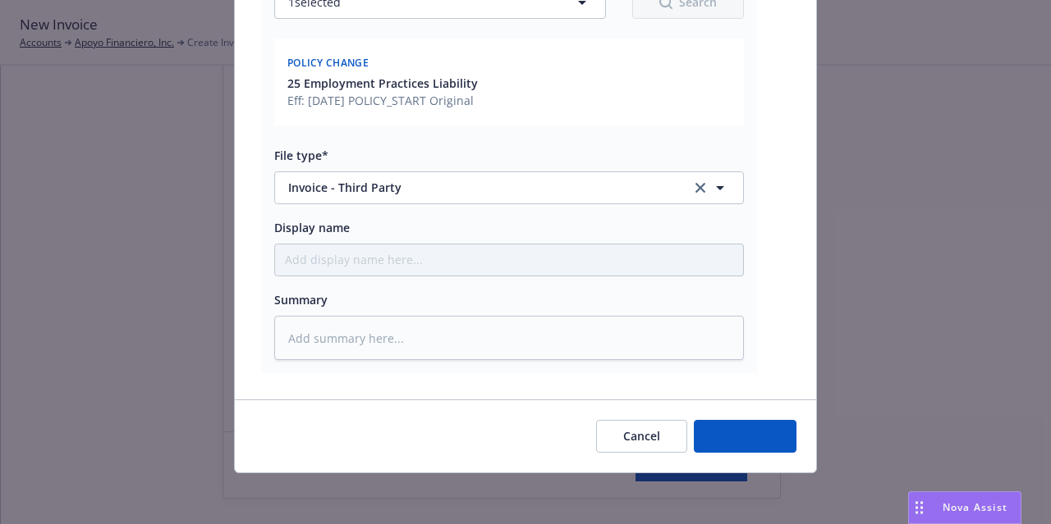
type textarea "x"
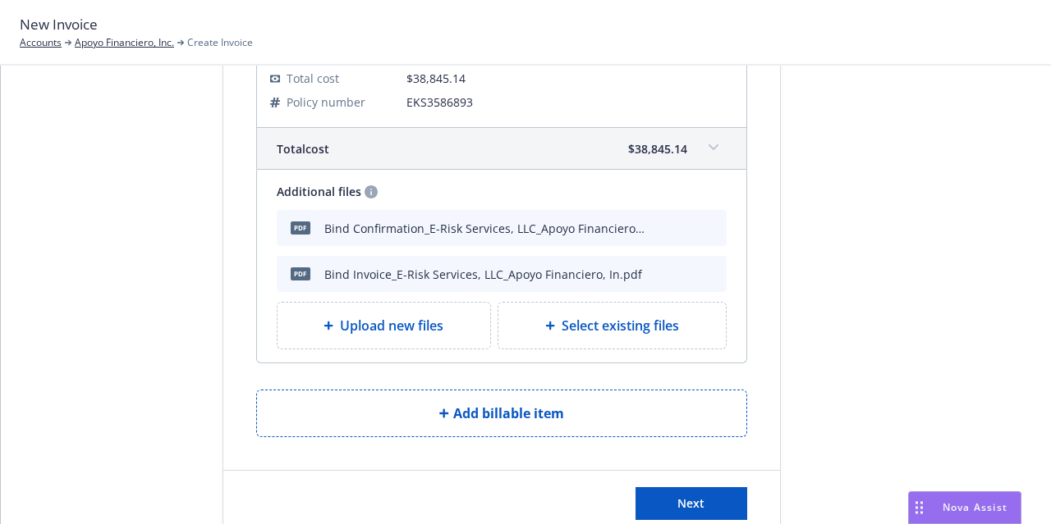
scroll to position [1194, 0]
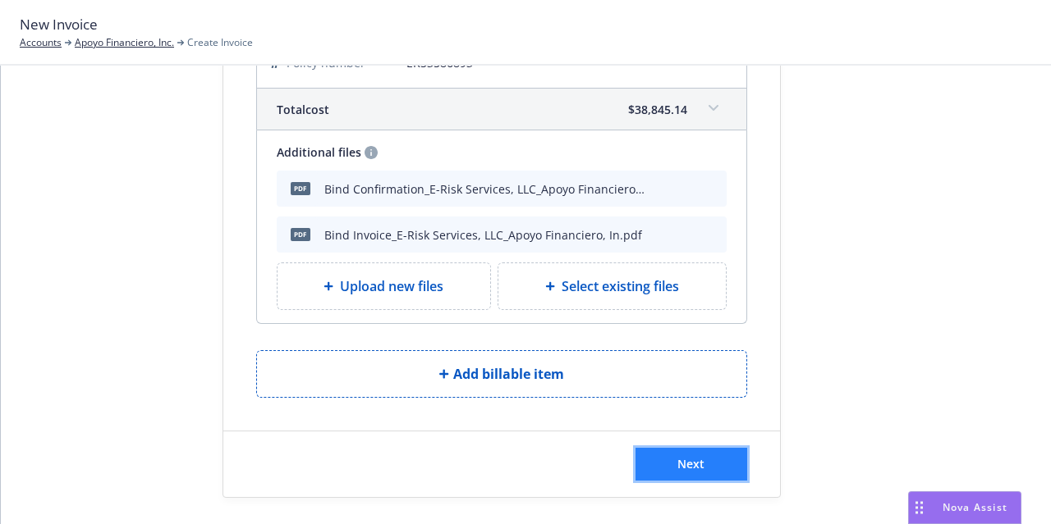
click at [704, 453] on button "Next" at bounding box center [691, 464] width 112 height 33
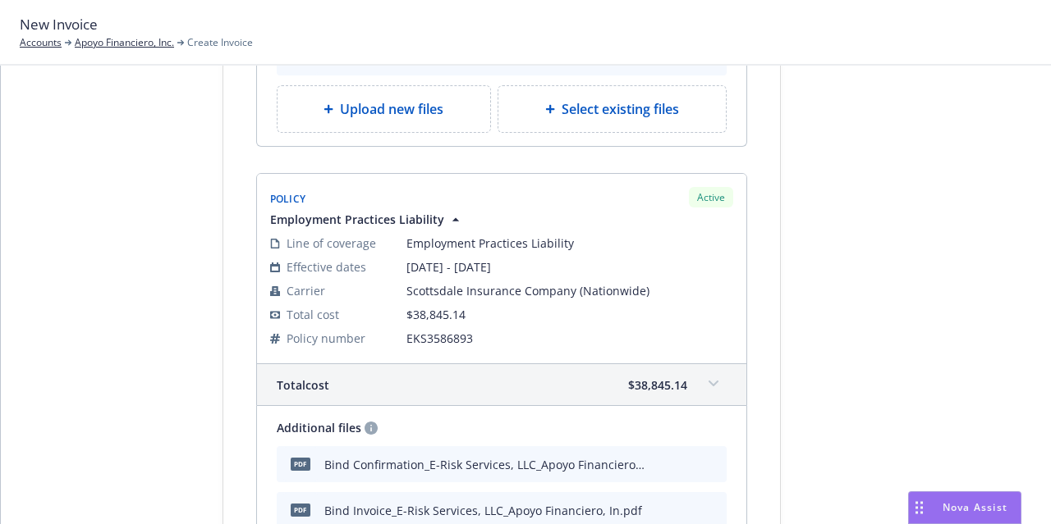
scroll to position [1396, 0]
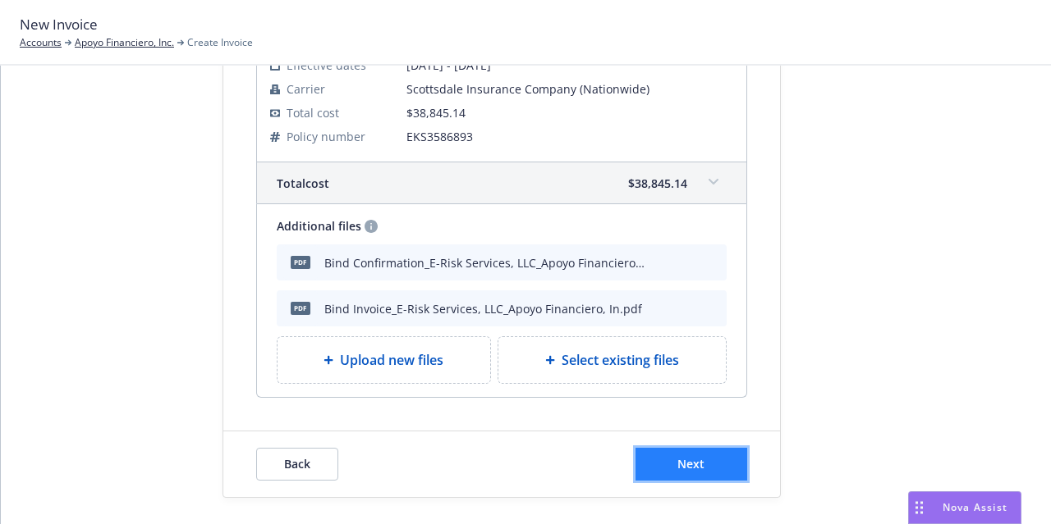
click at [700, 460] on button "Next" at bounding box center [691, 464] width 112 height 33
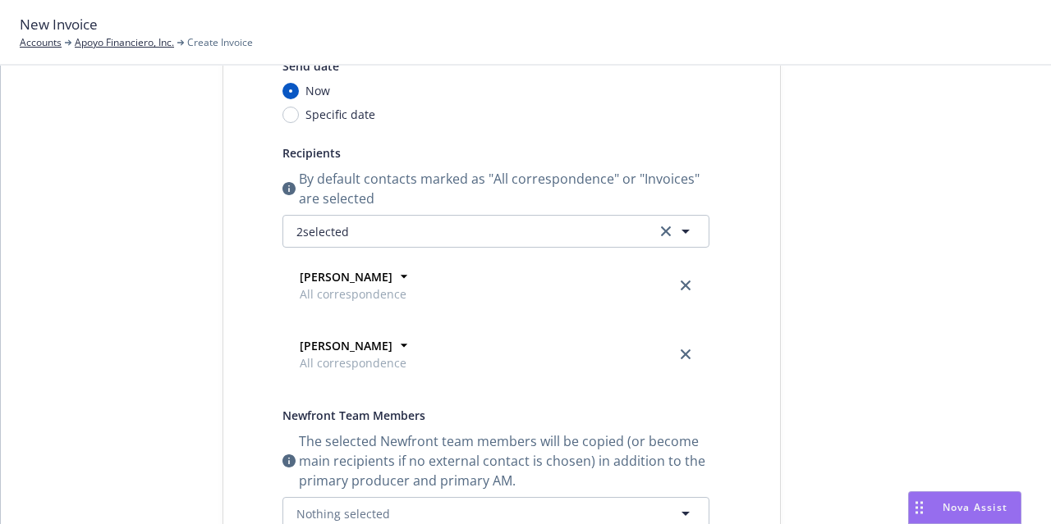
scroll to position [0, 0]
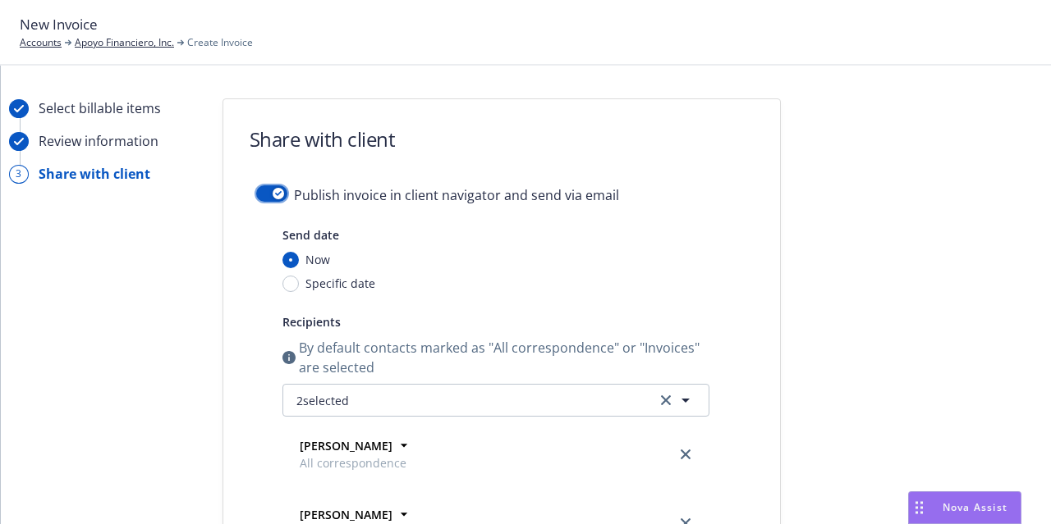
click at [263, 195] on button "button" at bounding box center [271, 193] width 31 height 16
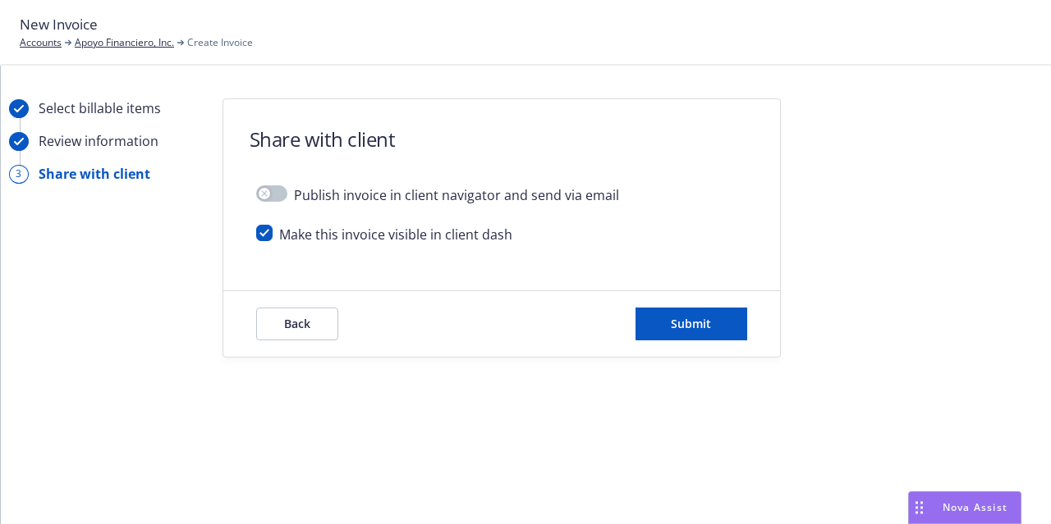
click at [744, 369] on div "Select billable items Review information 3 Share with client Share with client …" at bounding box center [526, 295] width 1050 height 459
click at [683, 316] on span "Submit" at bounding box center [691, 324] width 40 height 16
